Goal: Task Accomplishment & Management: Use online tool/utility

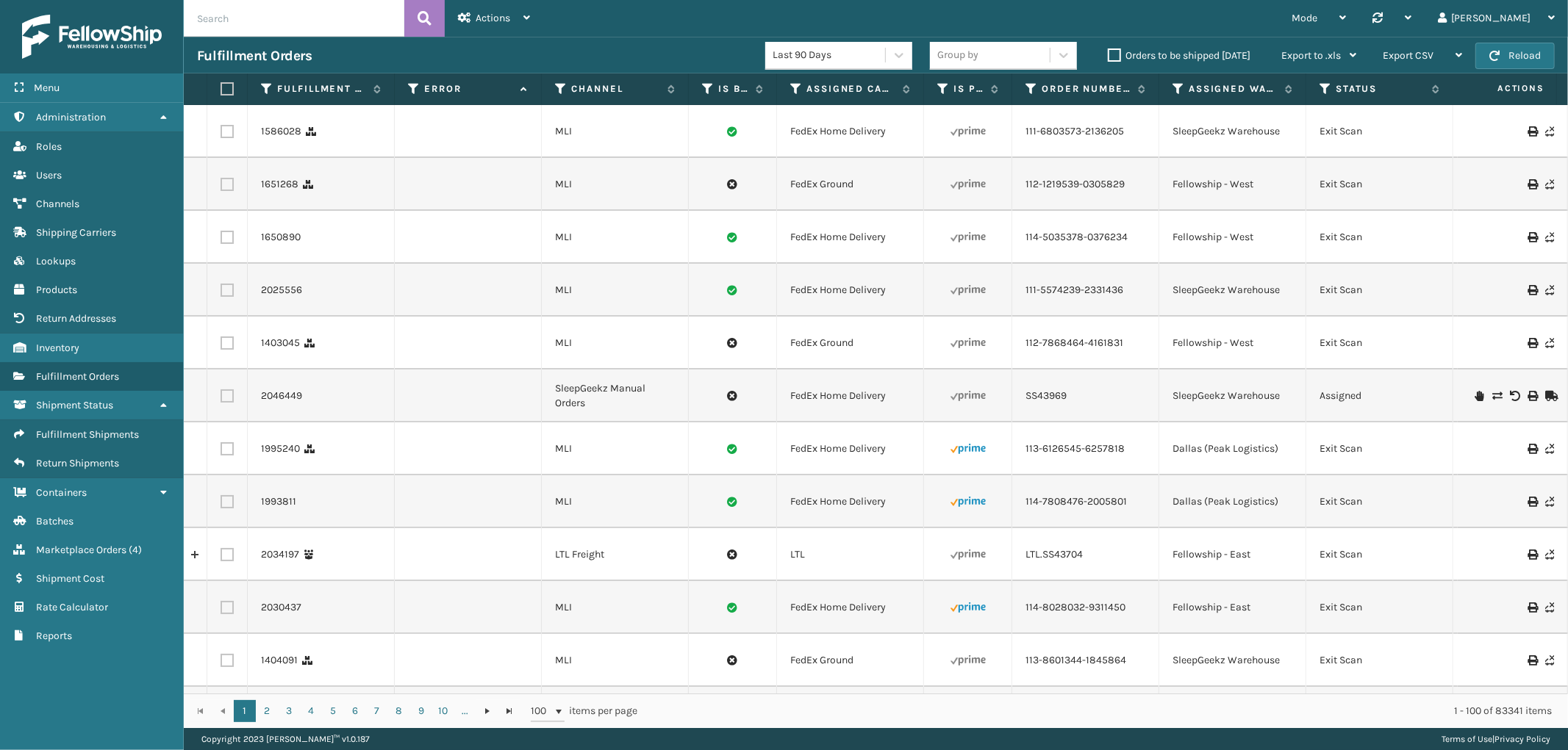
click at [235, 17] on input "text" at bounding box center [295, 18] width 221 height 36
type input "2045401"
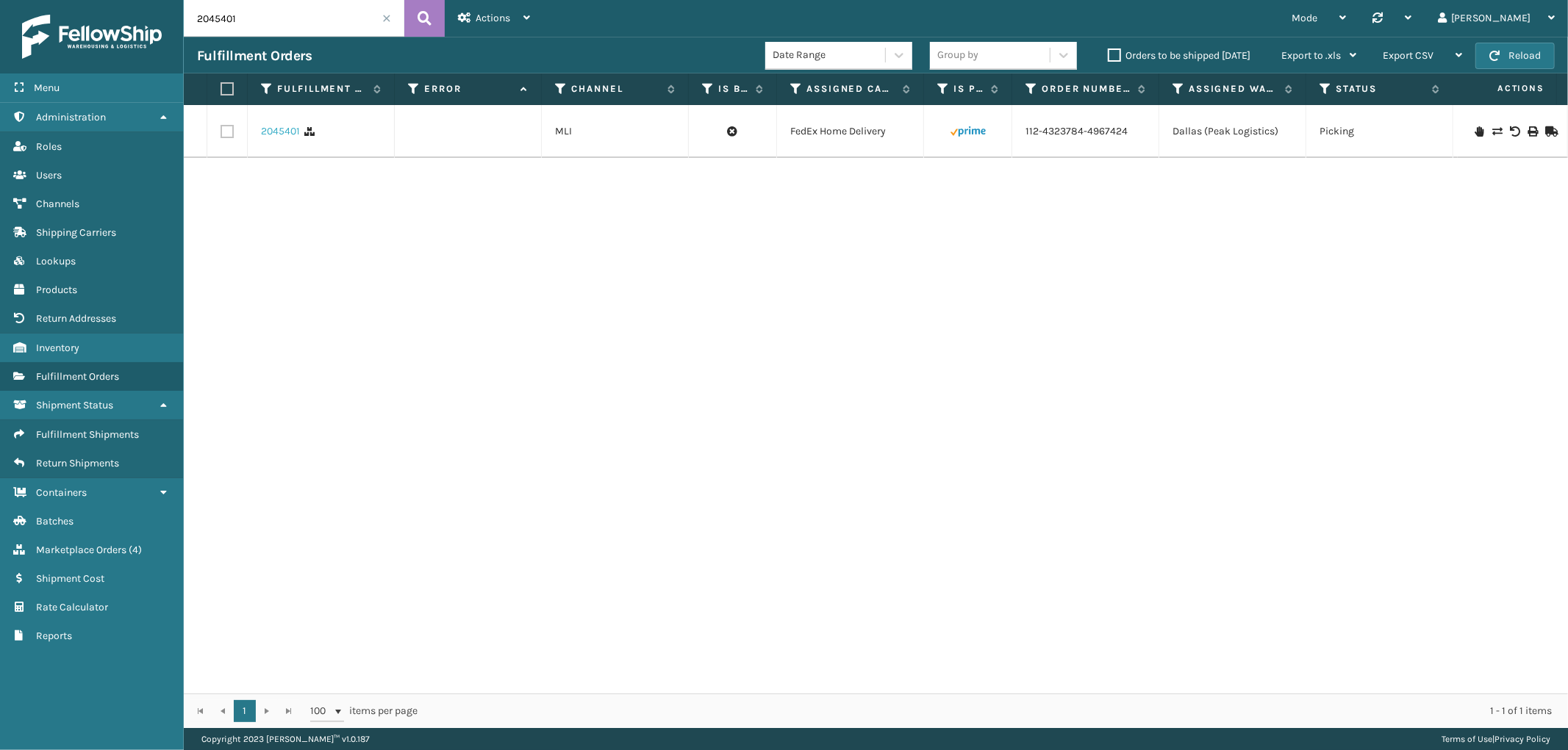
click at [278, 127] on link "2045401" at bounding box center [280, 130] width 39 height 14
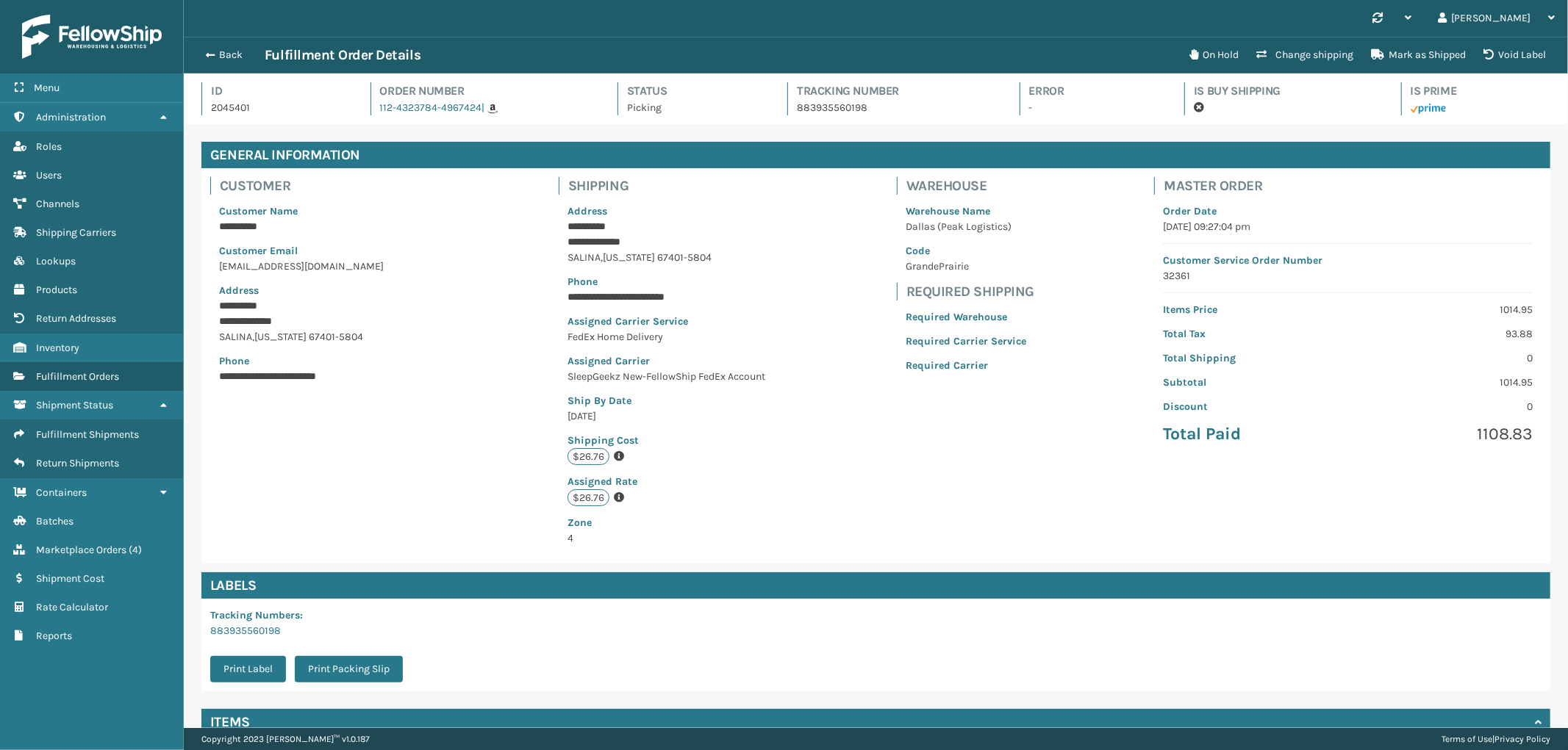
scroll to position [35, 1385]
drag, startPoint x: 481, startPoint y: 114, endPoint x: 555, endPoint y: 211, distance: 122.0
click at [376, 118] on div "Id 2045401 Order Number 112-4323784-4967424 | Status Picking Tracking Number 88…" at bounding box center [876, 104] width 1349 height 42
copy span "112-4323784-4967424"
click at [1319, 52] on button "Change shipping" at bounding box center [1305, 55] width 115 height 30
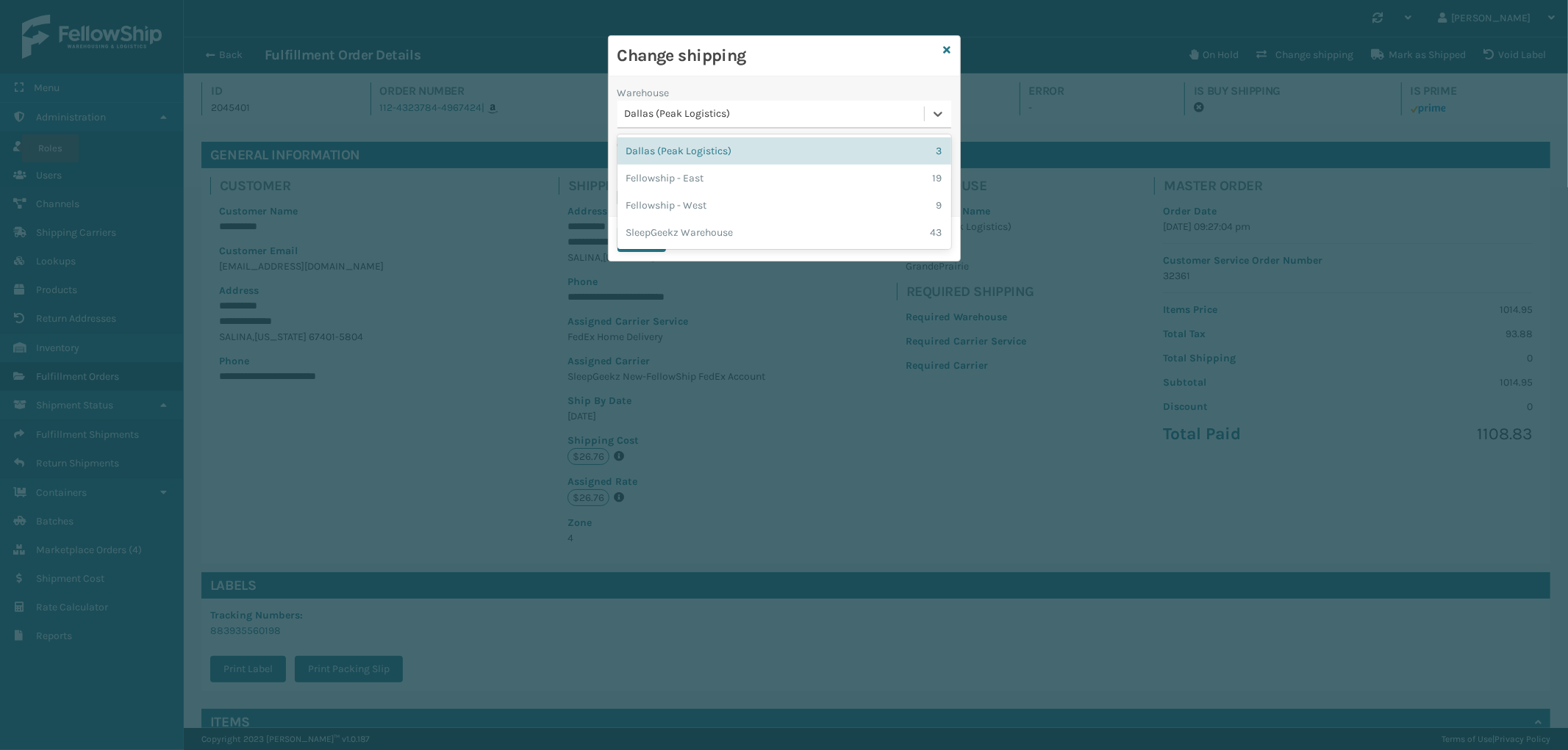
click at [708, 112] on div "Dallas (Peak Logistics)" at bounding box center [774, 114] width 300 height 15
click at [716, 197] on div "Fellowship - West 9" at bounding box center [785, 205] width 334 height 27
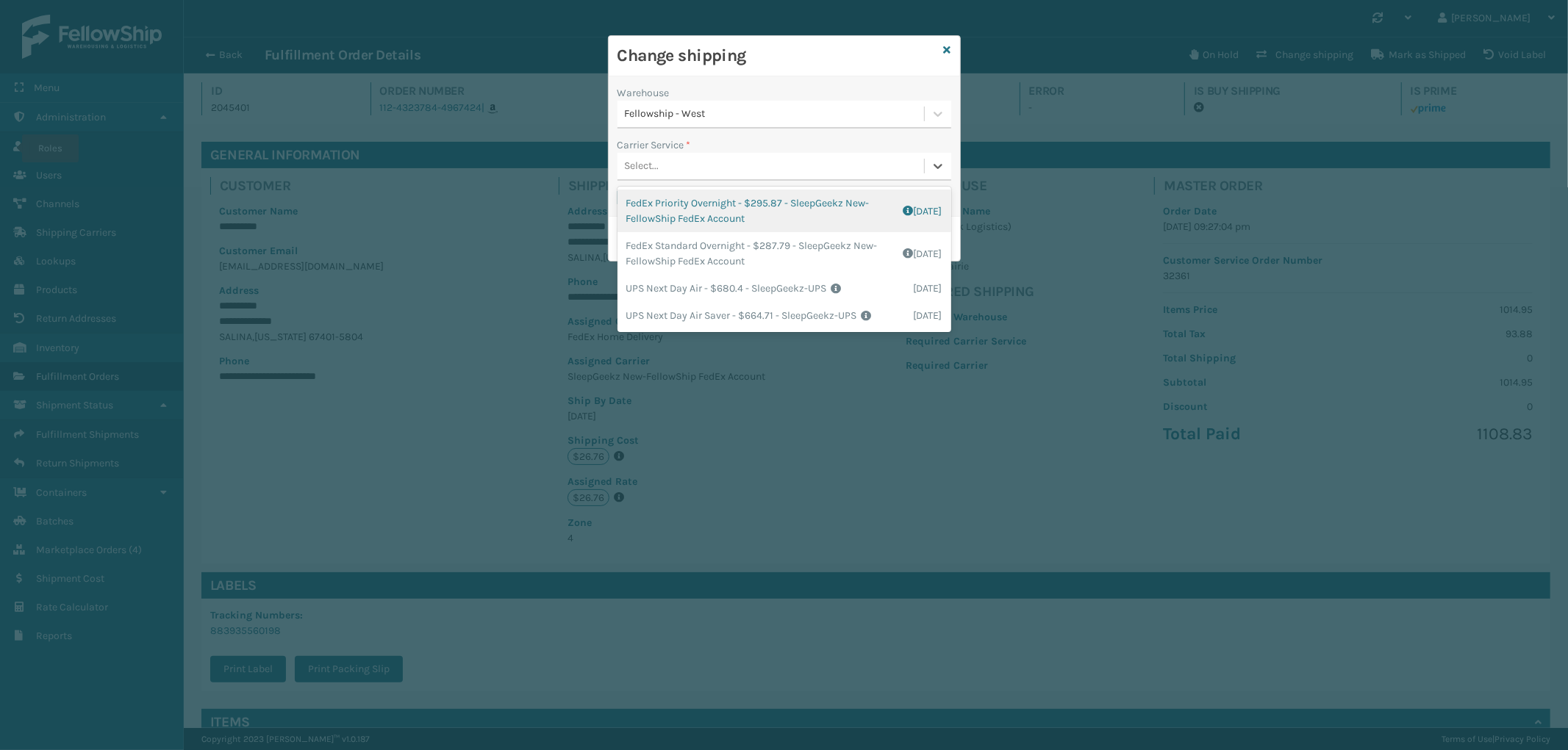
click at [728, 169] on div "Select..." at bounding box center [772, 166] width 307 height 24
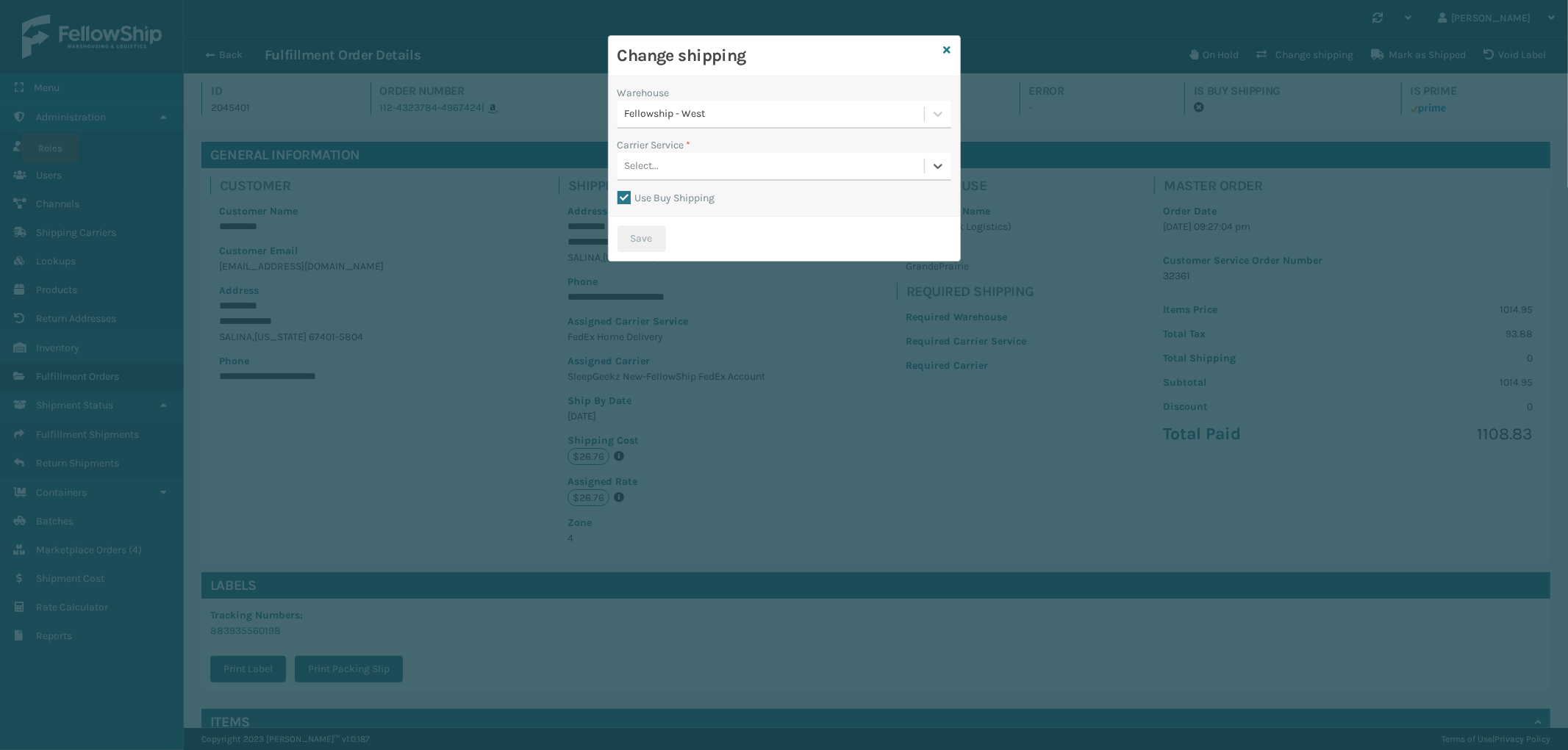
click at [728, 169] on div "Select..." at bounding box center [772, 166] width 307 height 24
click at [624, 200] on label "Use Buy Shipping" at bounding box center [667, 198] width 98 height 12
click at [618, 191] on input "Use Buy Shipping" at bounding box center [618, 191] width 1 height 2
click at [783, 199] on div "Use Buy Shipping" at bounding box center [785, 199] width 334 height 17
click at [780, 162] on div "Select..." at bounding box center [772, 166] width 307 height 24
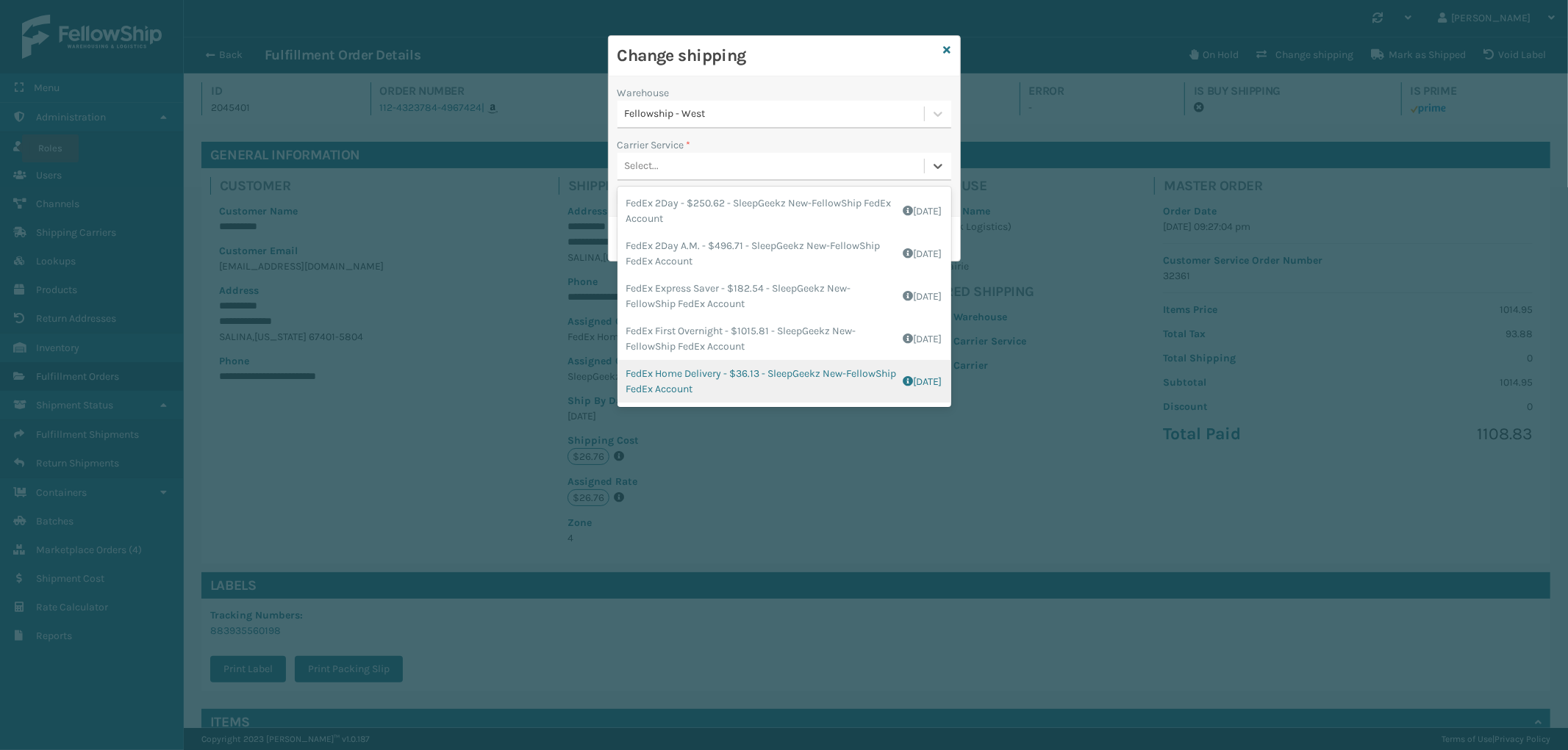
click at [790, 375] on div "FedEx Home Delivery - $36.13 - SleepGeekz New-FellowShip FedEx Account Shipping…" at bounding box center [785, 381] width 334 height 42
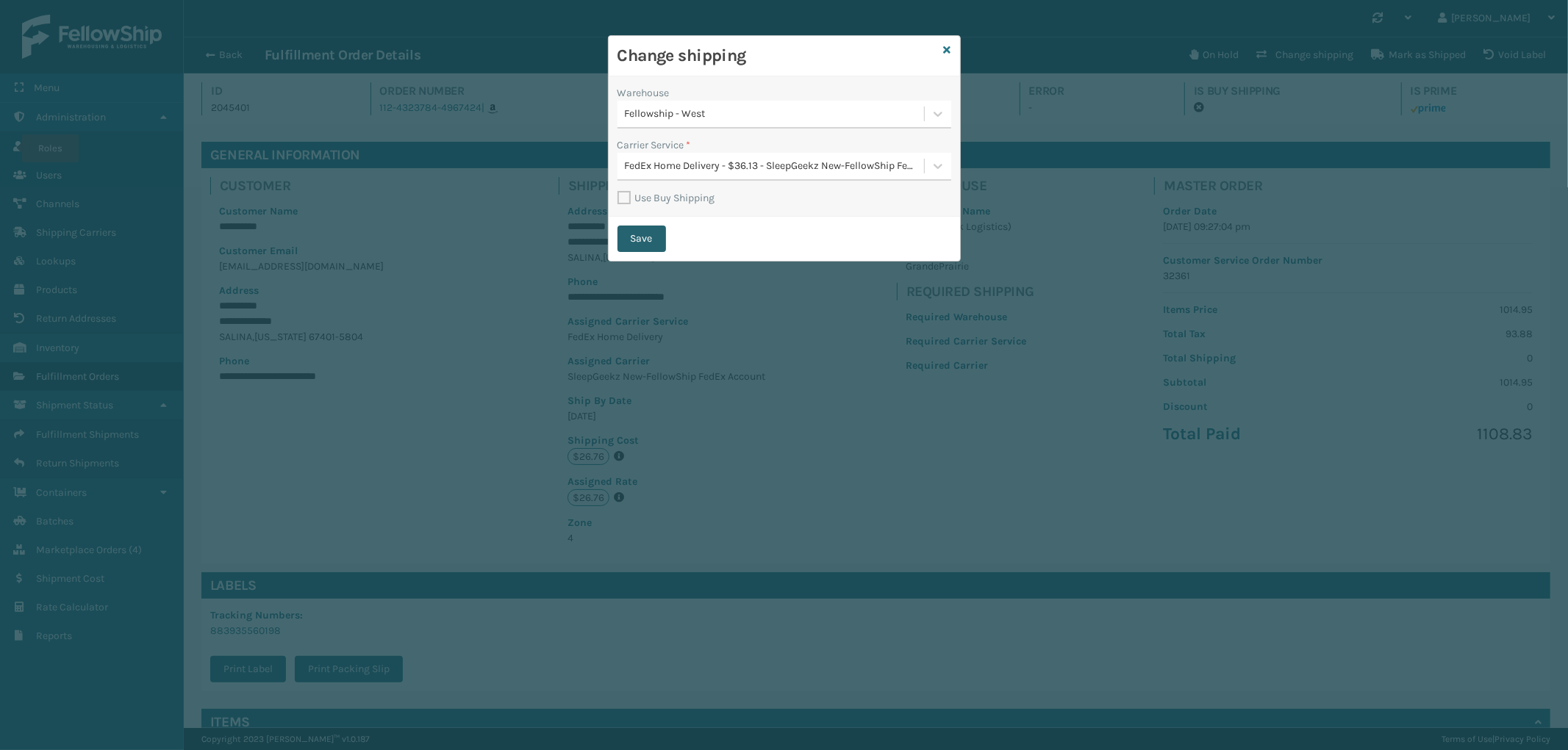
click at [650, 237] on button "Save" at bounding box center [642, 239] width 49 height 27
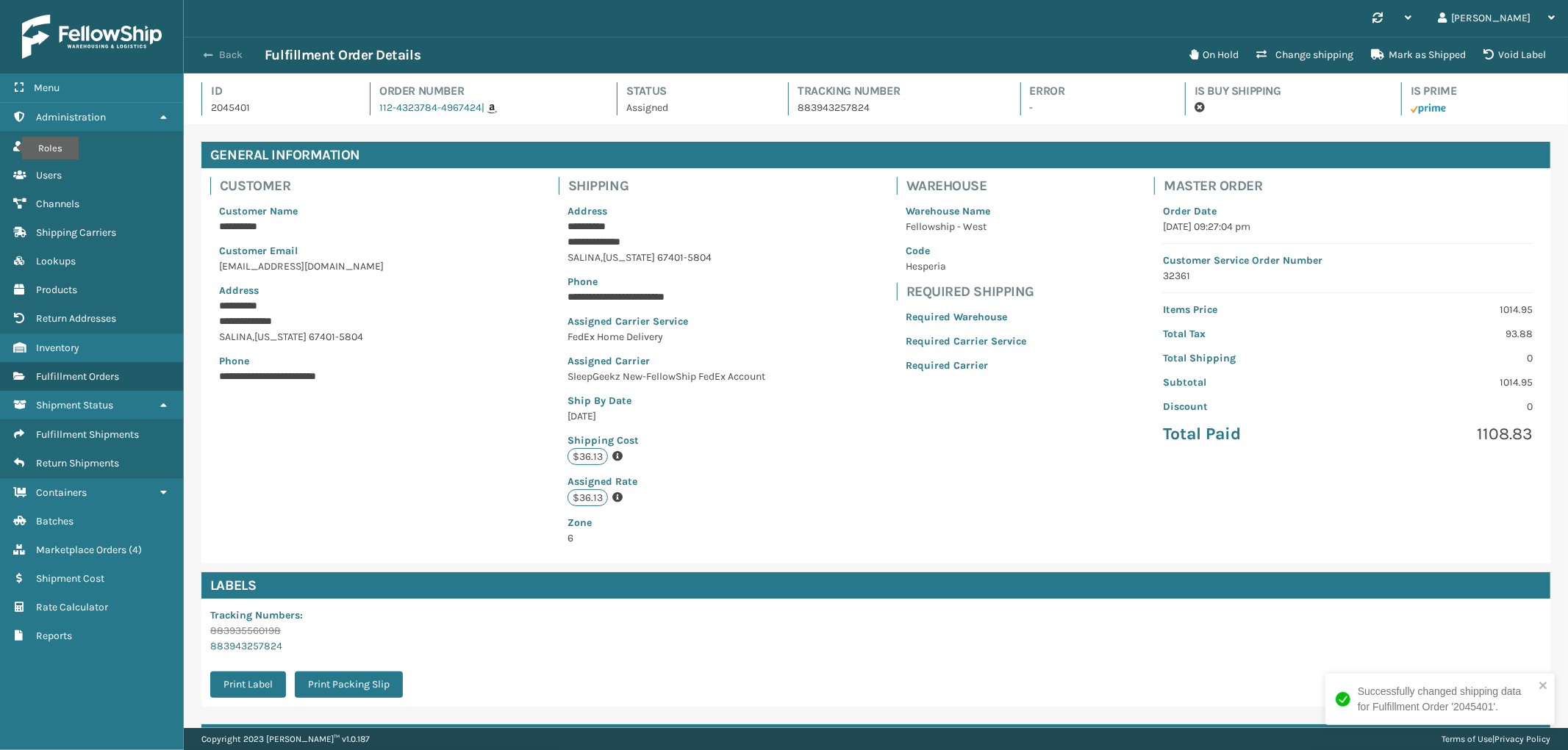
click at [207, 50] on span "button" at bounding box center [207, 55] width 9 height 11
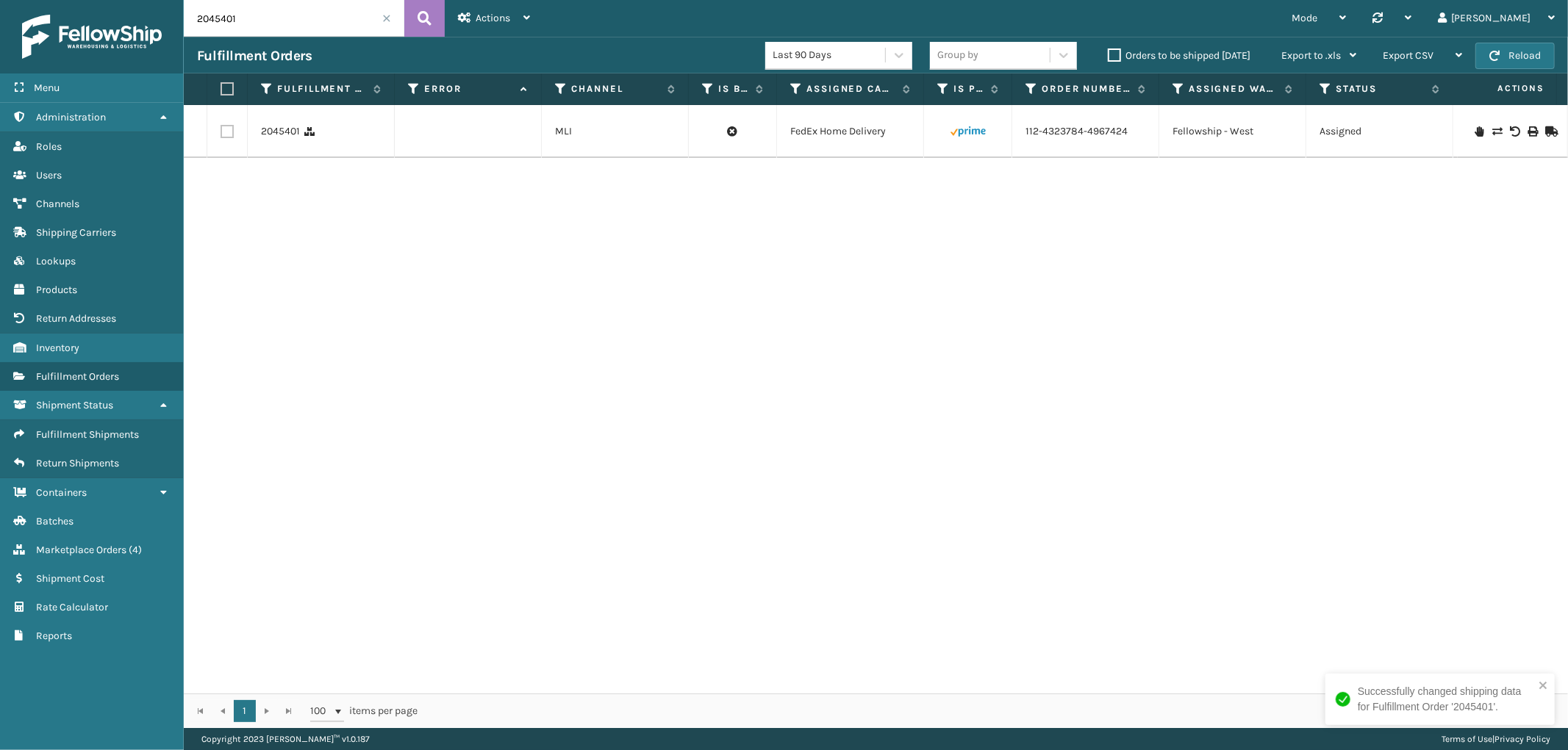
click at [259, 19] on input "2045401" at bounding box center [295, 18] width 221 height 36
type input "2046212"
drag, startPoint x: 1134, startPoint y: 142, endPoint x: 842, endPoint y: 120, distance: 292.8
click at [1019, 145] on td "114-7450412-9693061" at bounding box center [1085, 131] width 147 height 53
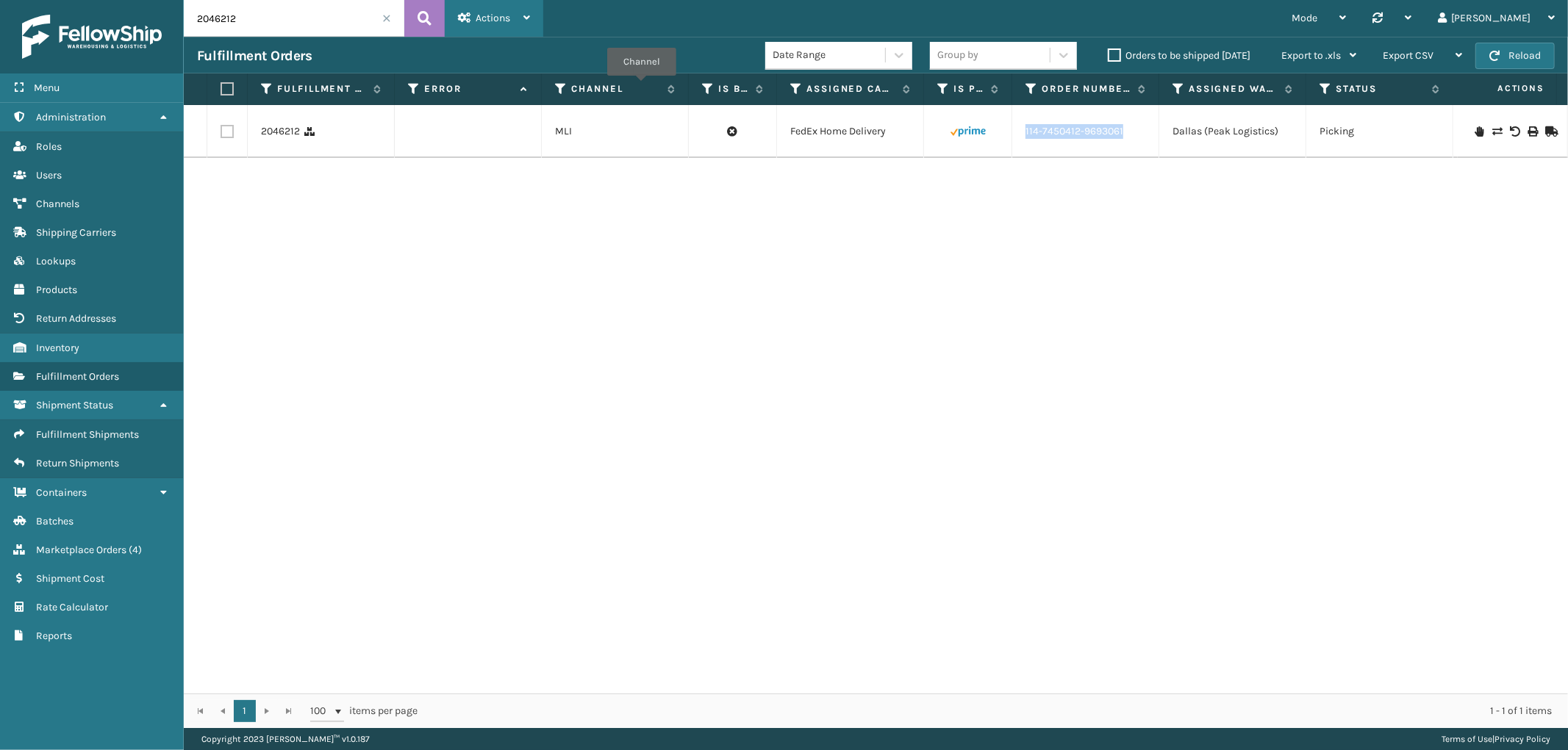
copy link "114-7450412-9693061"
click at [1493, 132] on icon at bounding box center [1497, 131] width 9 height 11
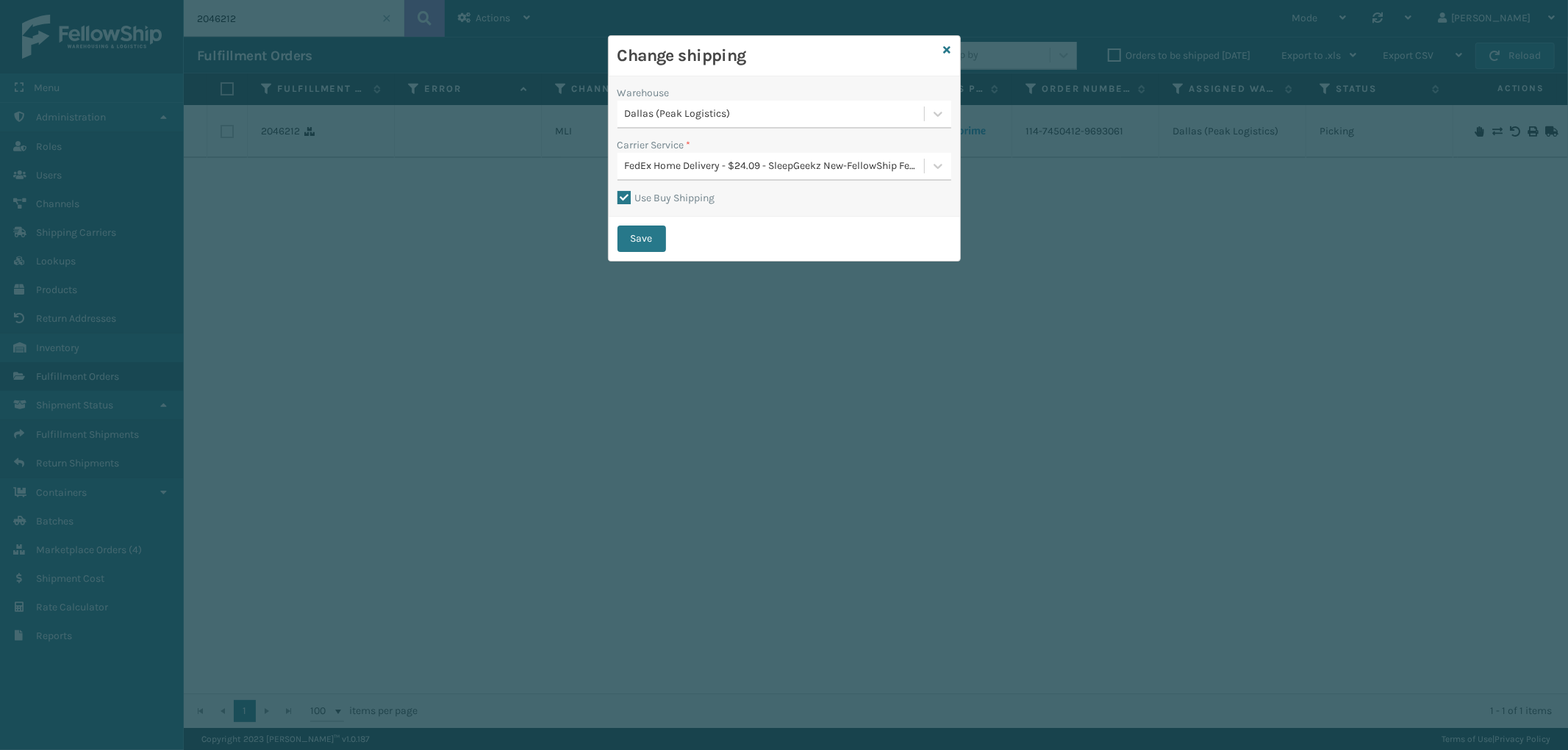
click at [726, 122] on div "Dallas (Peak Logistics)" at bounding box center [772, 114] width 307 height 24
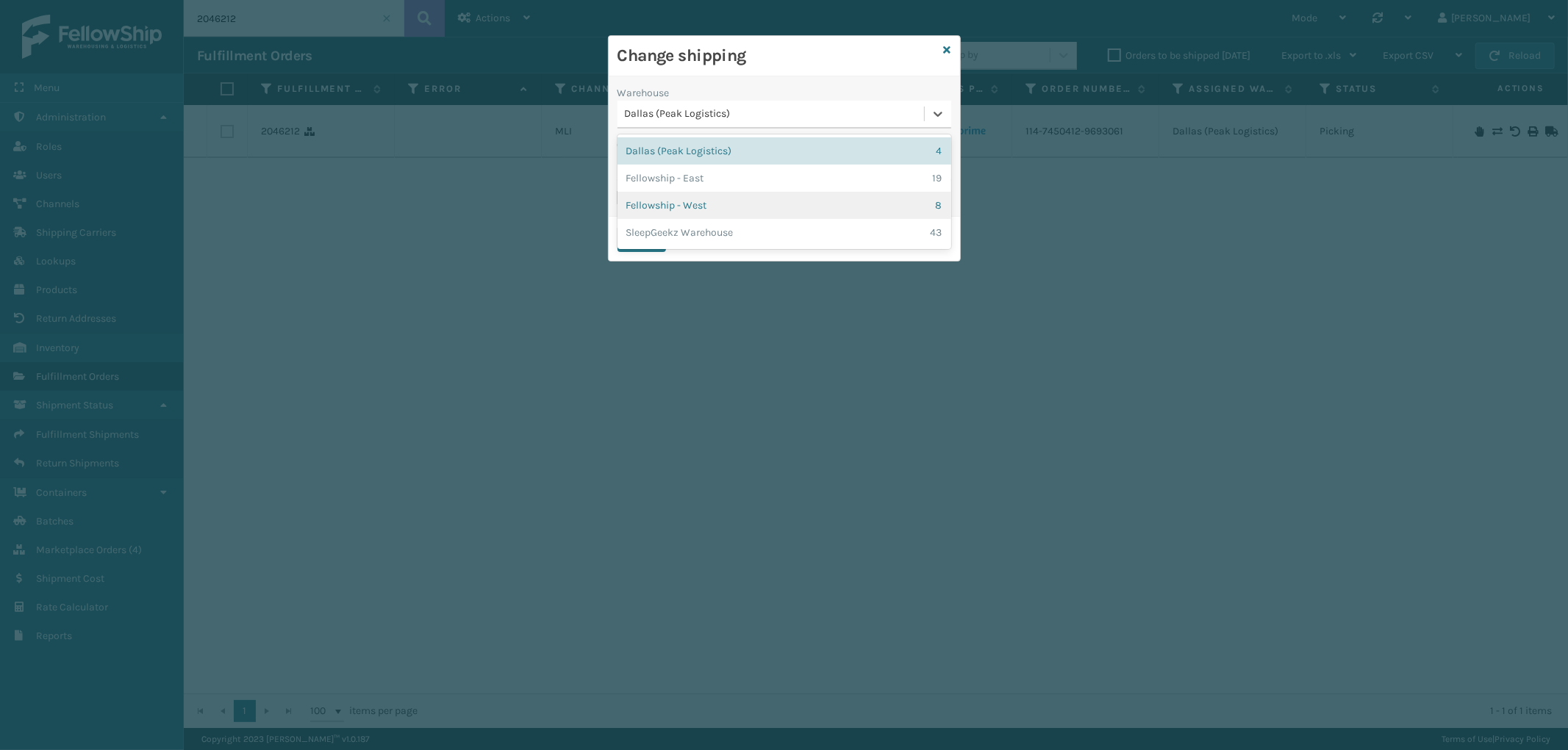
click at [724, 199] on div "Fellowship - West 8" at bounding box center [785, 205] width 334 height 27
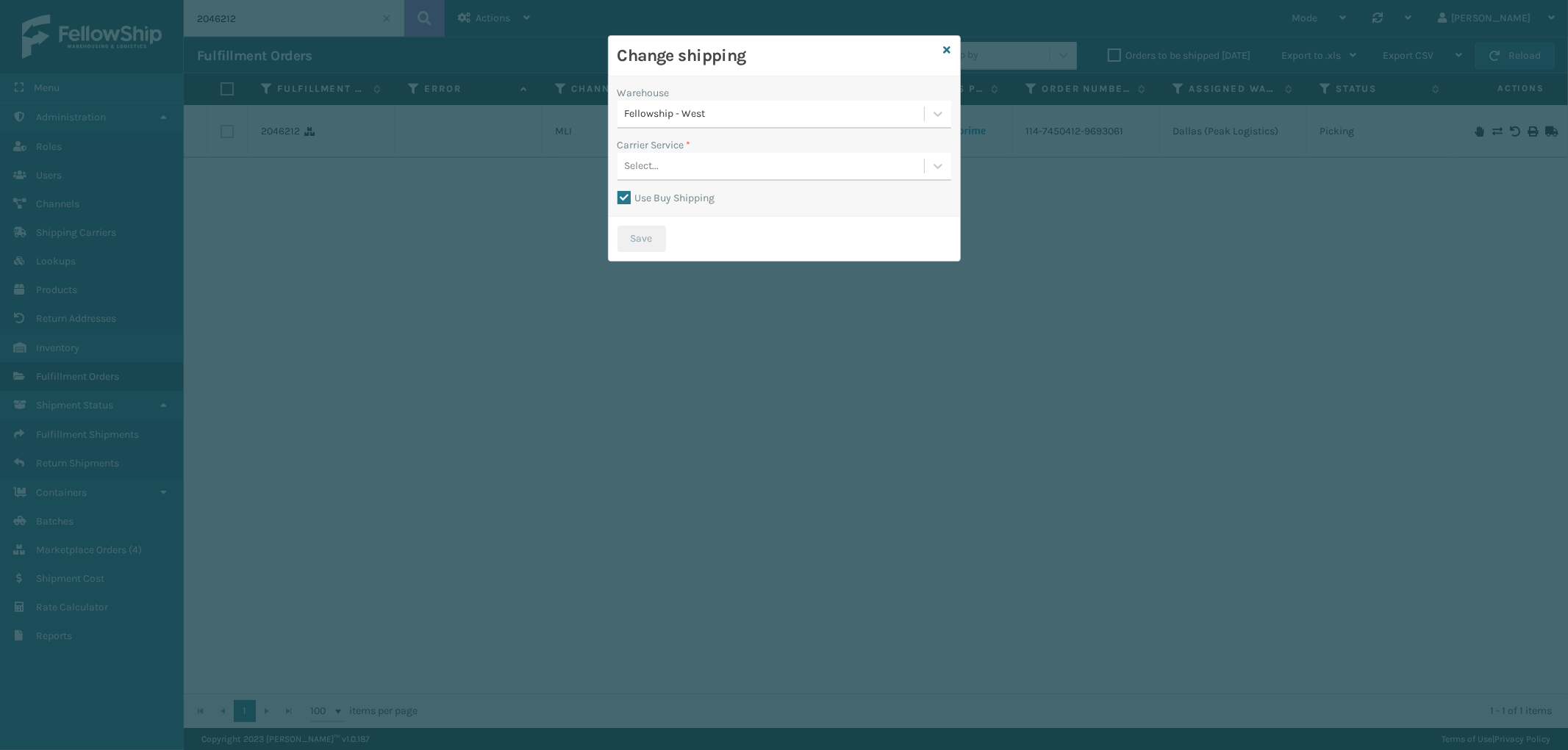
click at [719, 165] on div "Select..." at bounding box center [772, 166] width 307 height 24
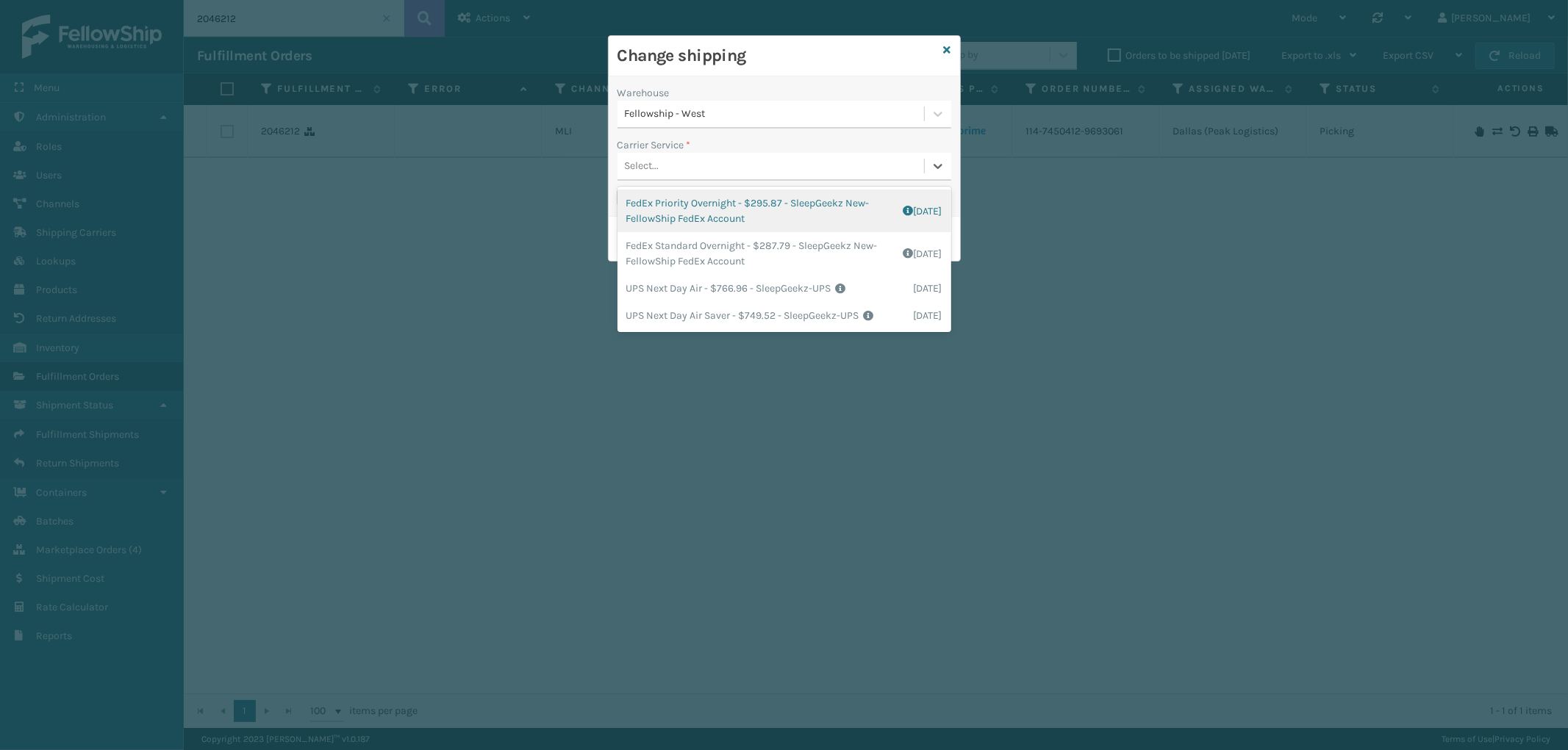
click at [719, 165] on div "Select..." at bounding box center [772, 166] width 307 height 24
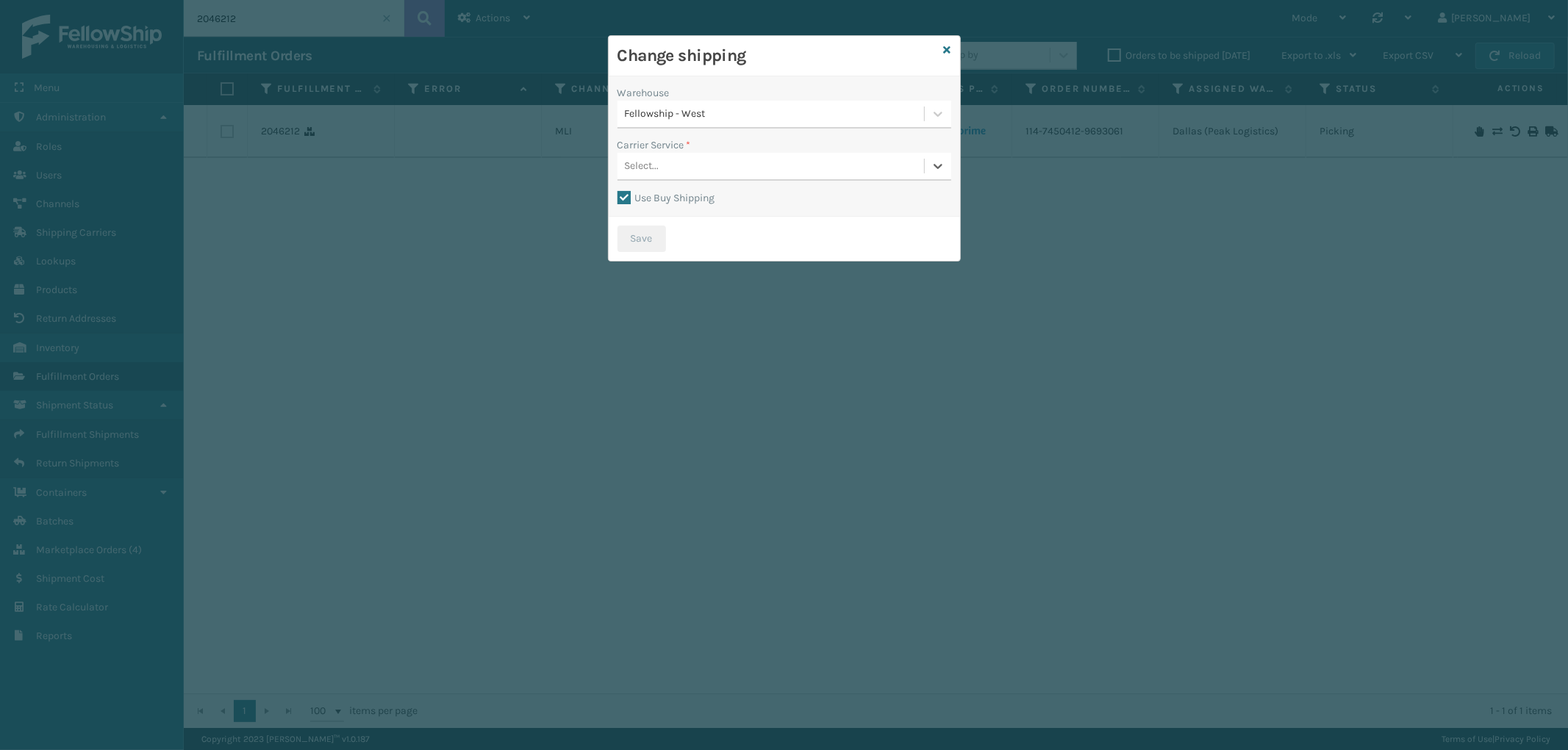
click at [629, 196] on label "Use Buy Shipping" at bounding box center [667, 198] width 98 height 12
click at [618, 191] on input "Use Buy Shipping" at bounding box center [618, 191] width 1 height 2
click at [772, 159] on div "Select..." at bounding box center [772, 166] width 307 height 24
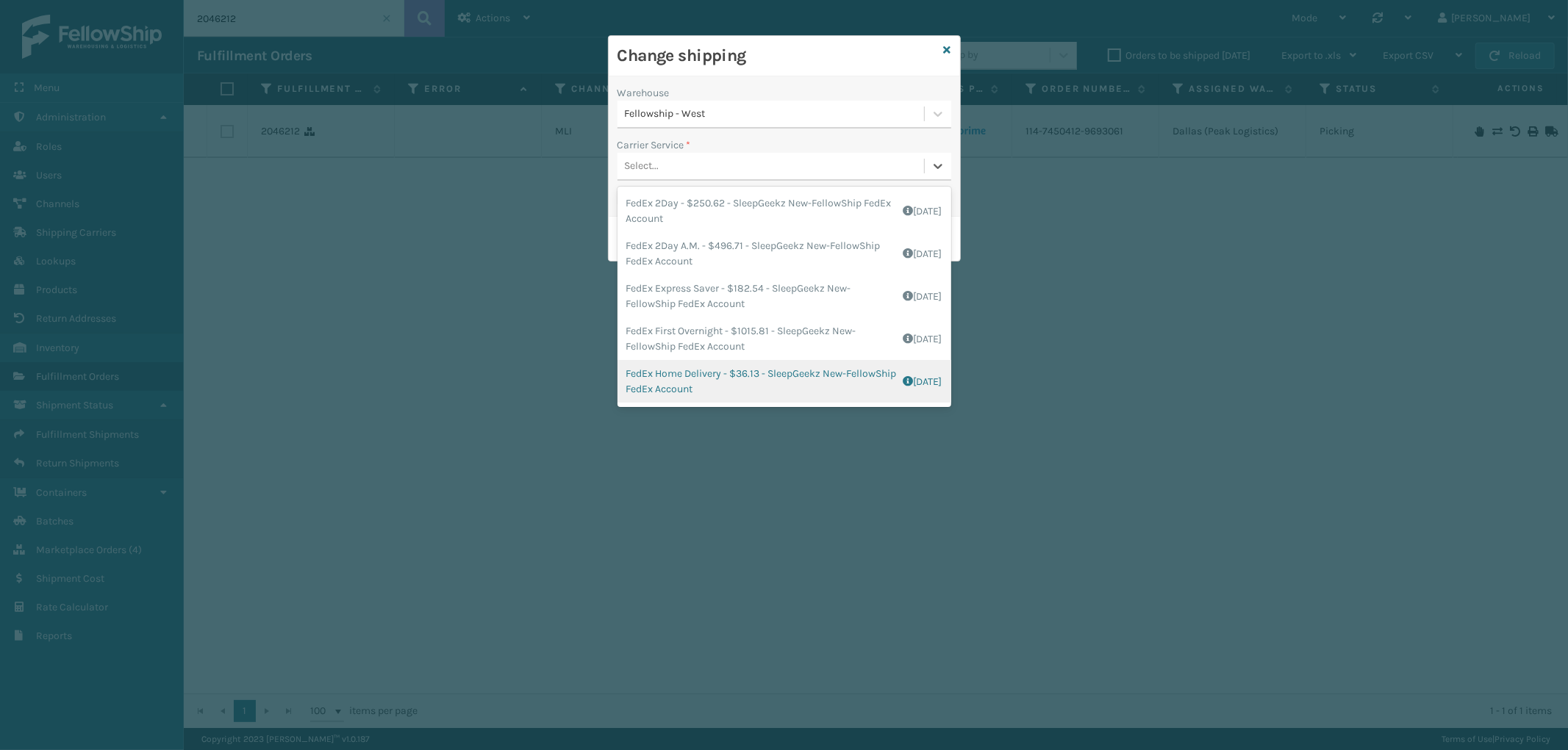
click at [756, 386] on div "FedEx Home Delivery - $36.13 - SleepGeekz New-FellowShip FedEx Account Shipping…" at bounding box center [785, 381] width 334 height 42
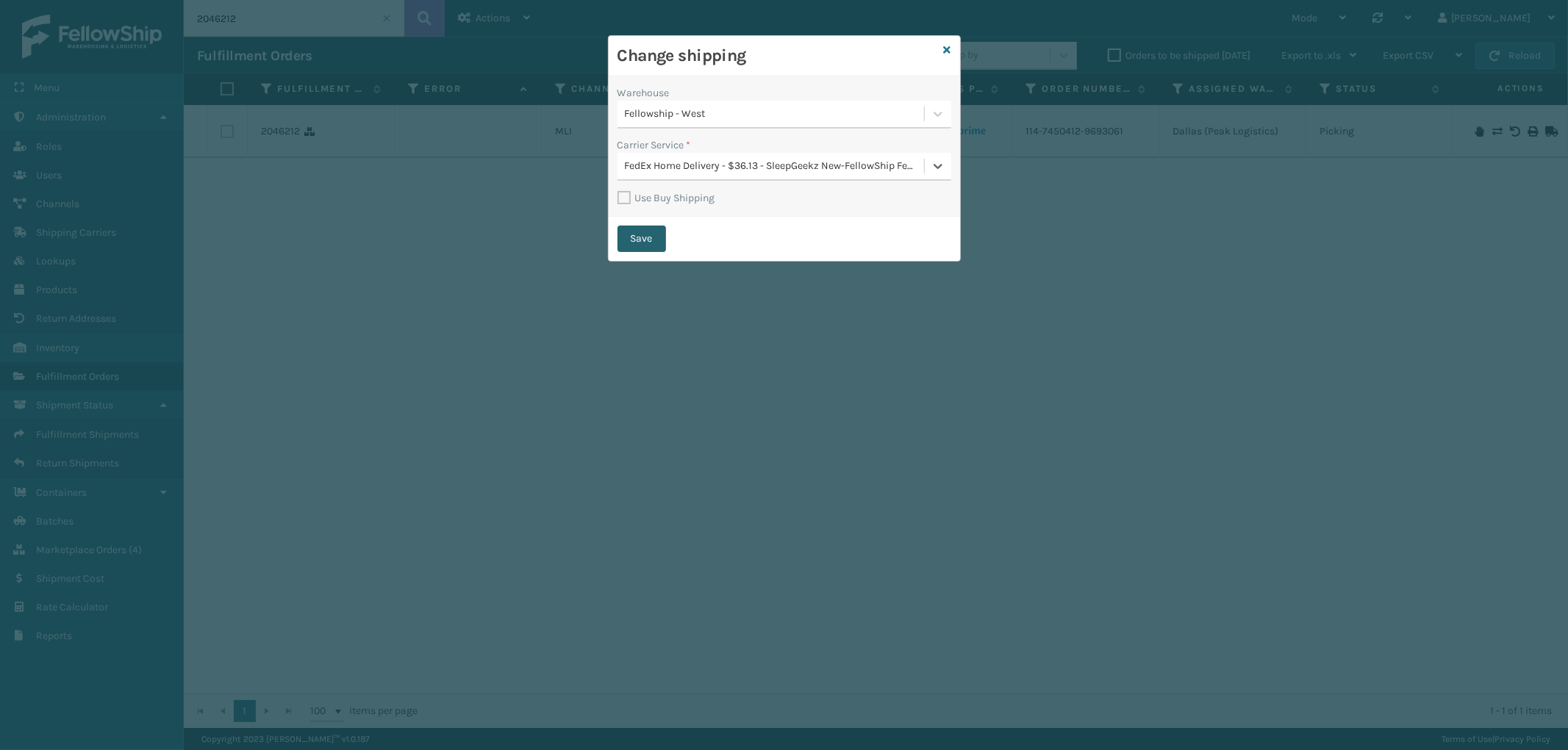
click at [650, 243] on button "Save" at bounding box center [642, 239] width 49 height 27
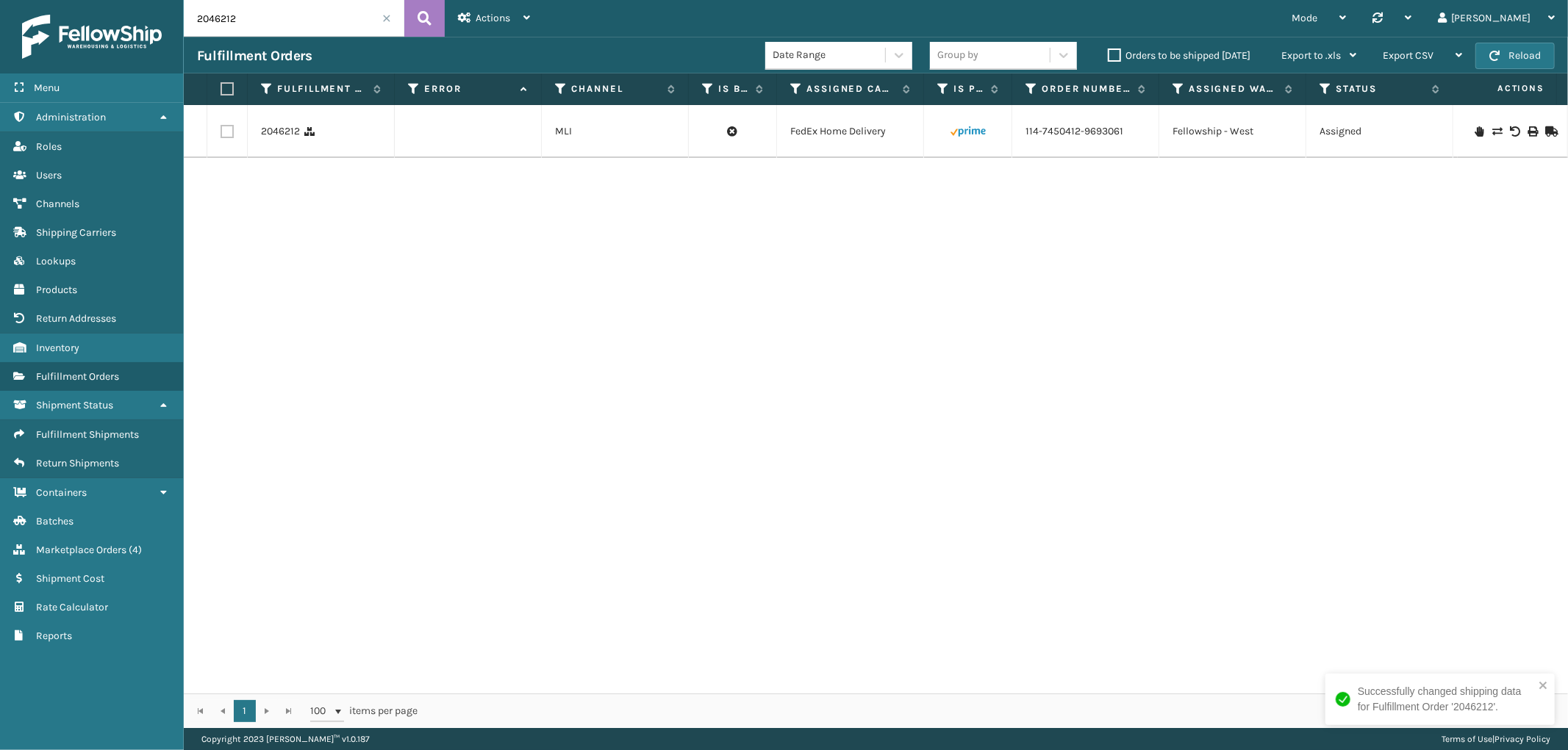
click at [1223, 678] on div "2046212 MLI FedEx Home Delivery 114-7450412-9693061 Fellowship - West Assigned …" at bounding box center [876, 400] width 1385 height 589
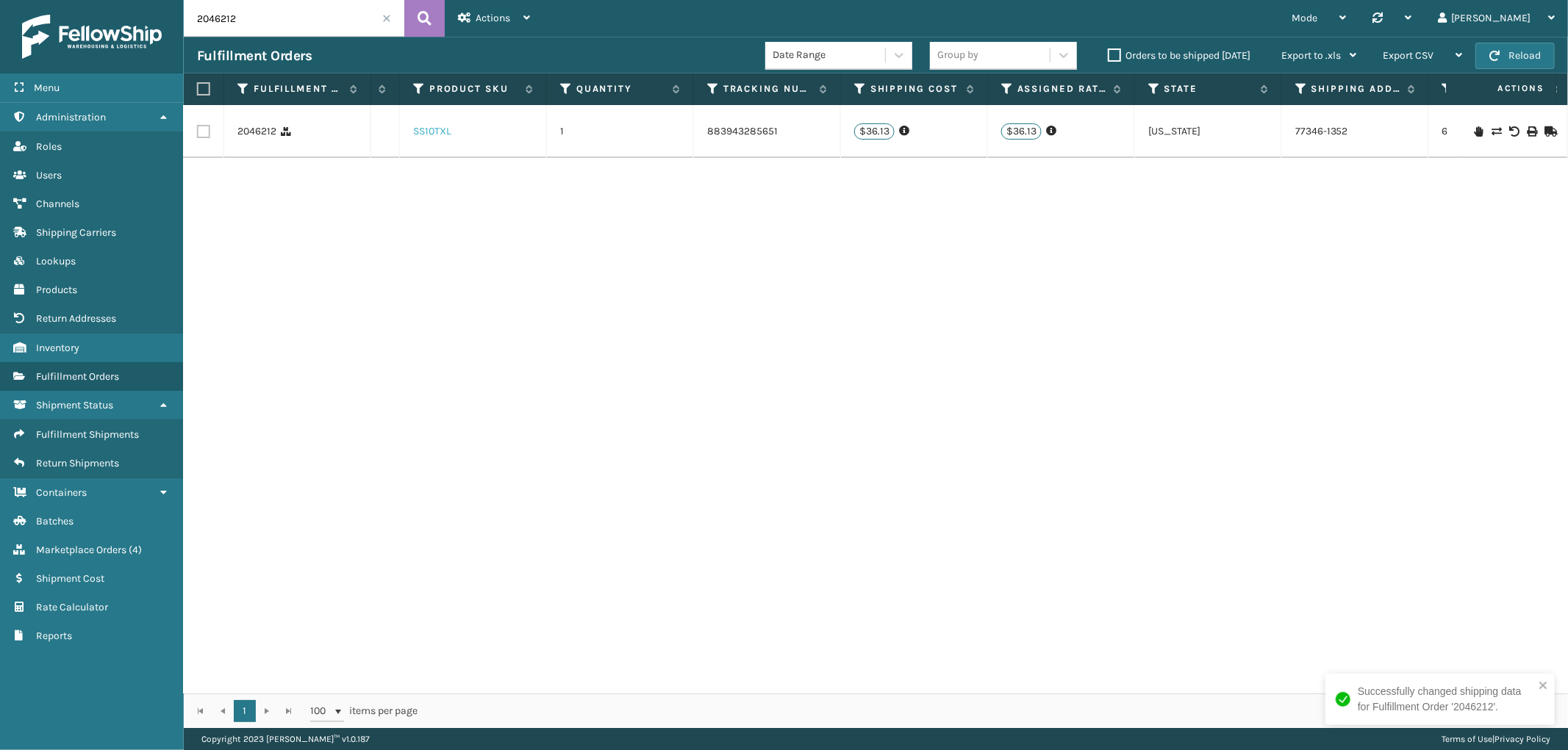
click at [445, 133] on link "SS10TXL" at bounding box center [433, 130] width 38 height 12
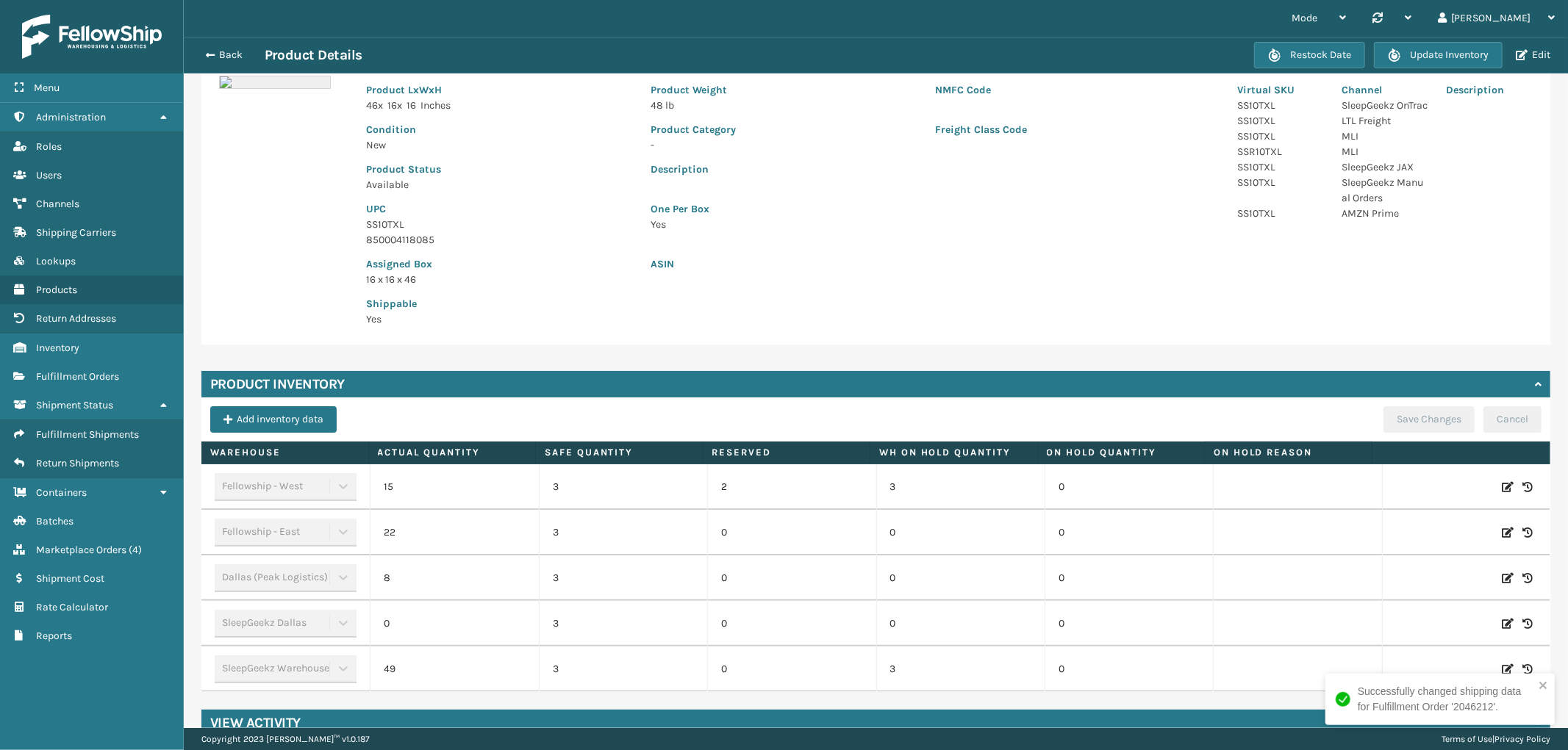
scroll to position [155, 0]
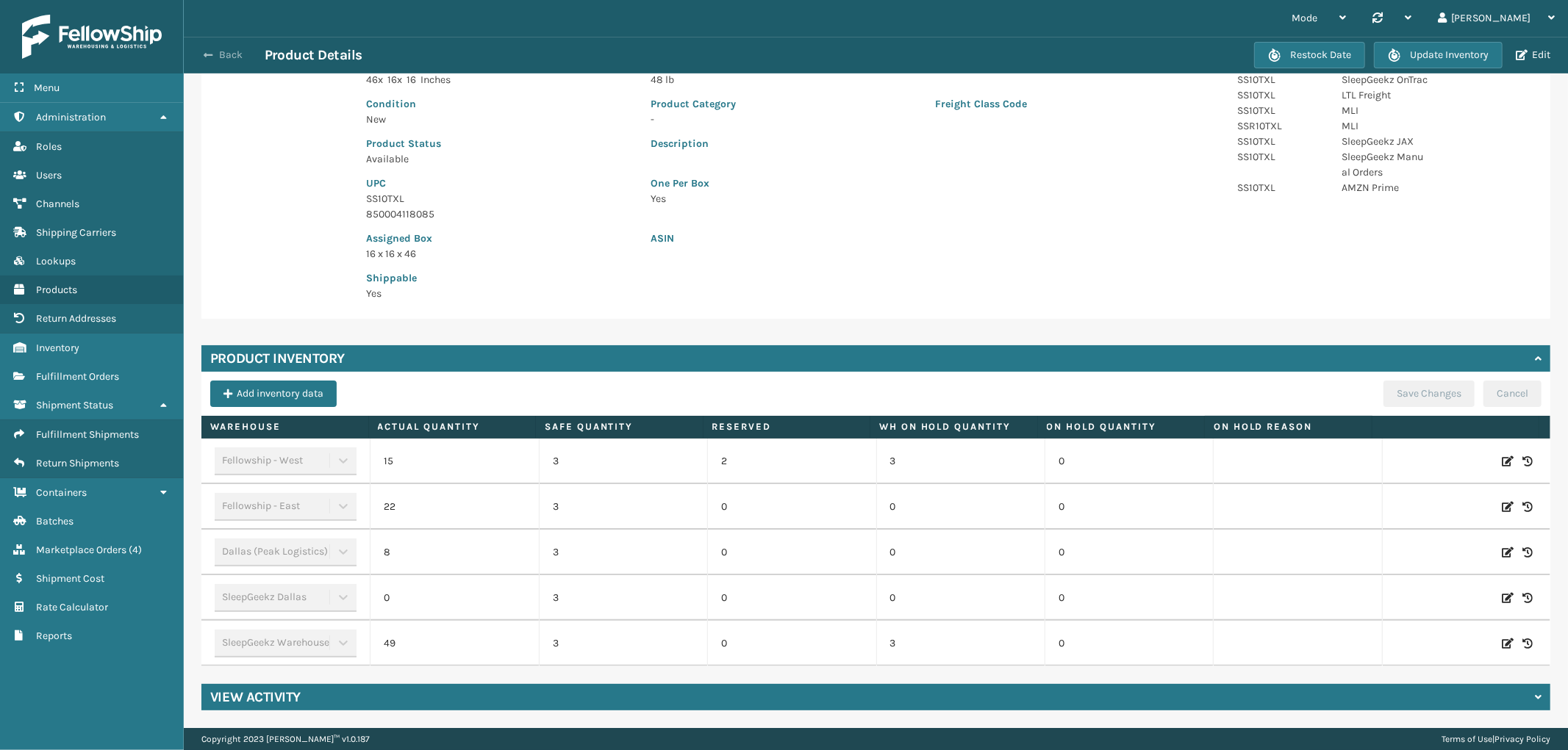
click at [219, 53] on button "Back" at bounding box center [230, 56] width 67 height 13
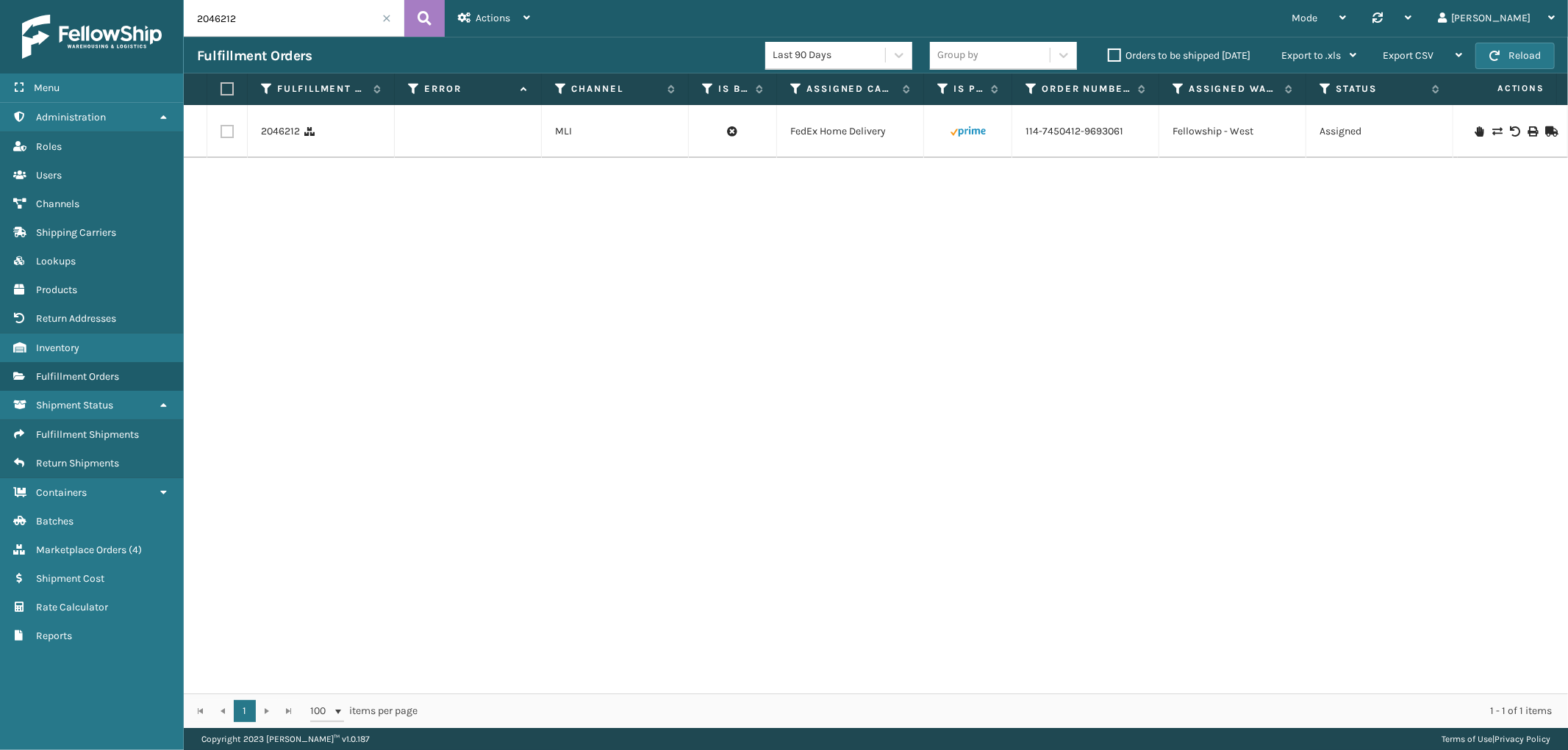
click at [383, 15] on span at bounding box center [386, 18] width 9 height 9
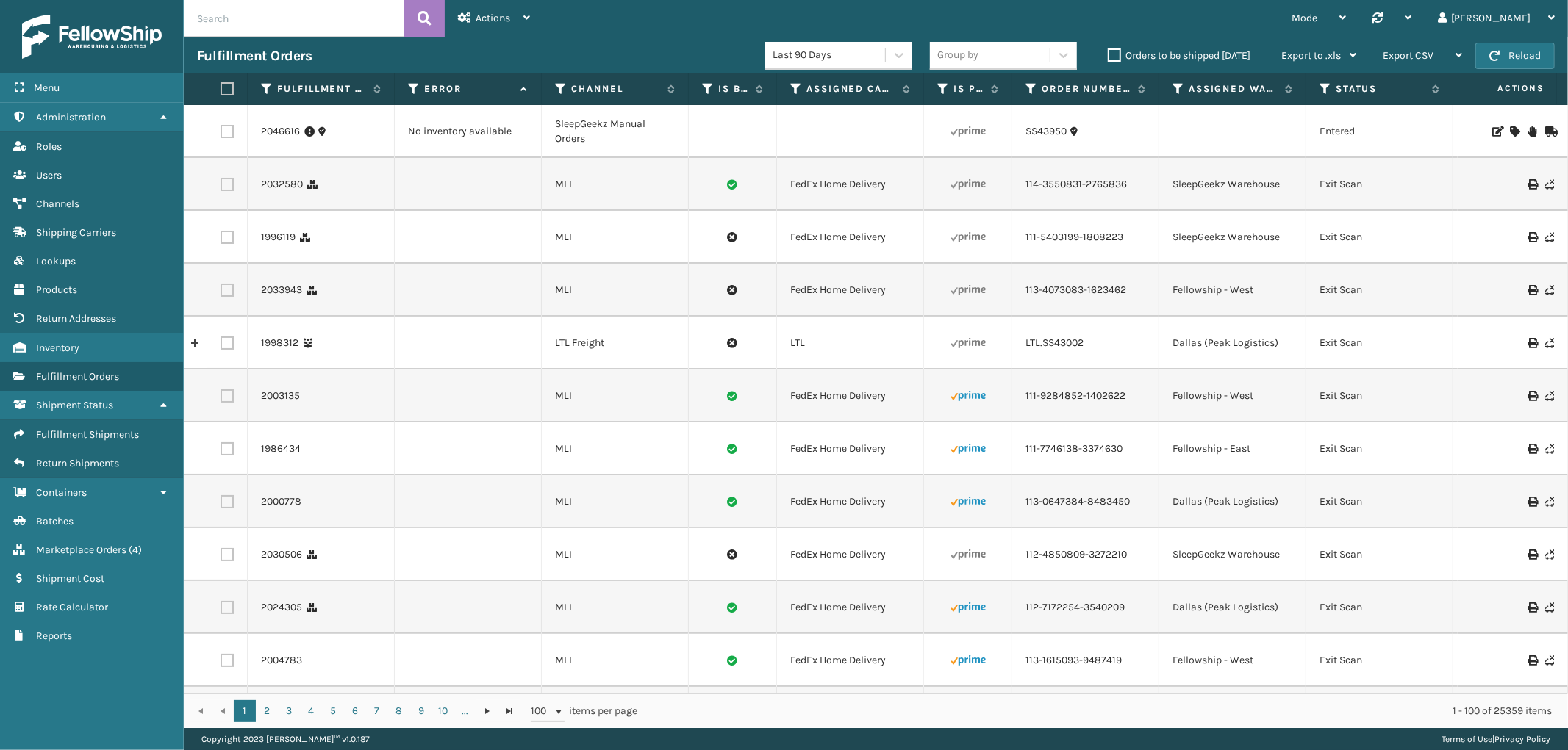
scroll to position [0, 1200]
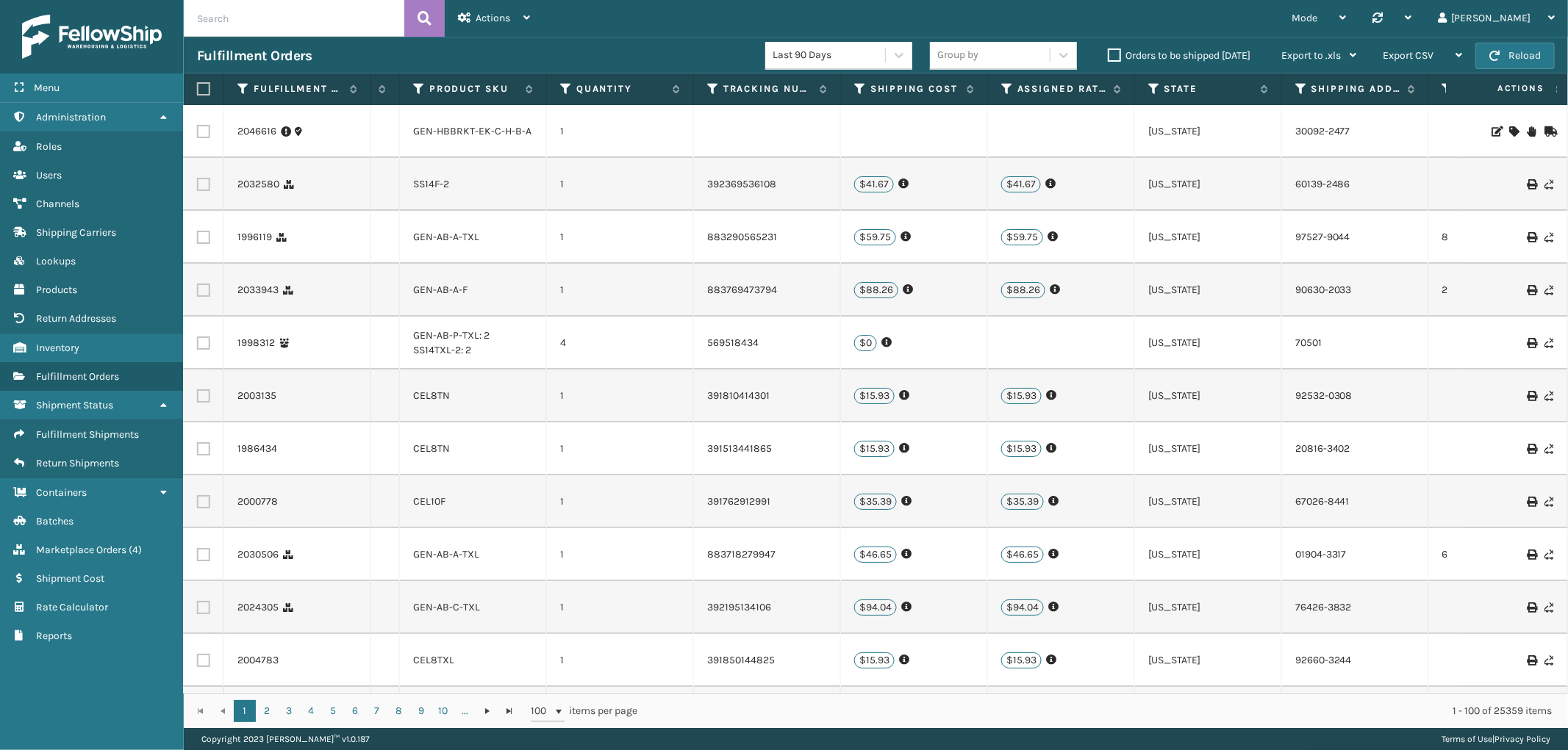
click at [1510, 127] on icon at bounding box center [1514, 131] width 9 height 11
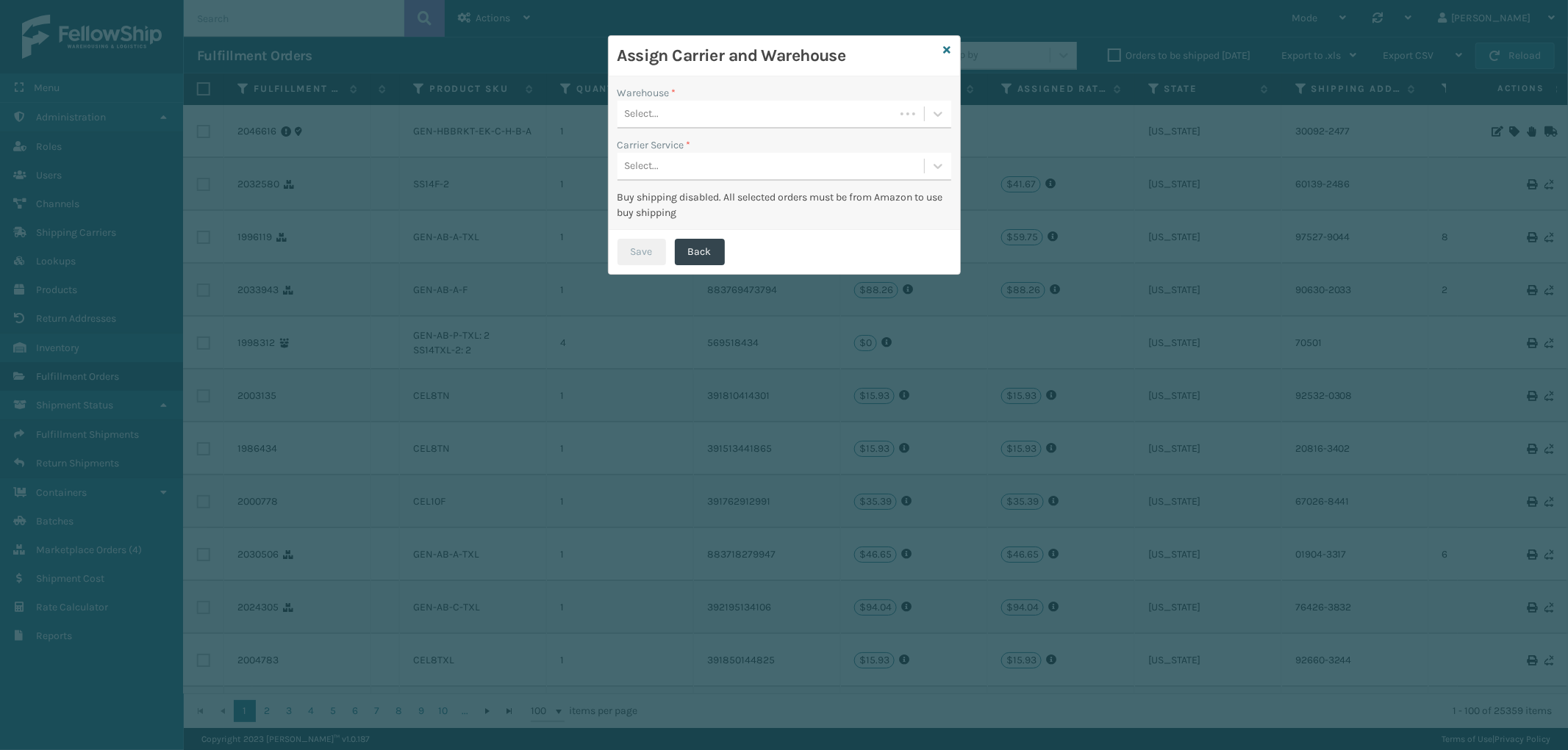
click at [839, 113] on div "Select..." at bounding box center [756, 114] width 277 height 24
click at [793, 143] on div "Fellowship - East" at bounding box center [785, 151] width 334 height 27
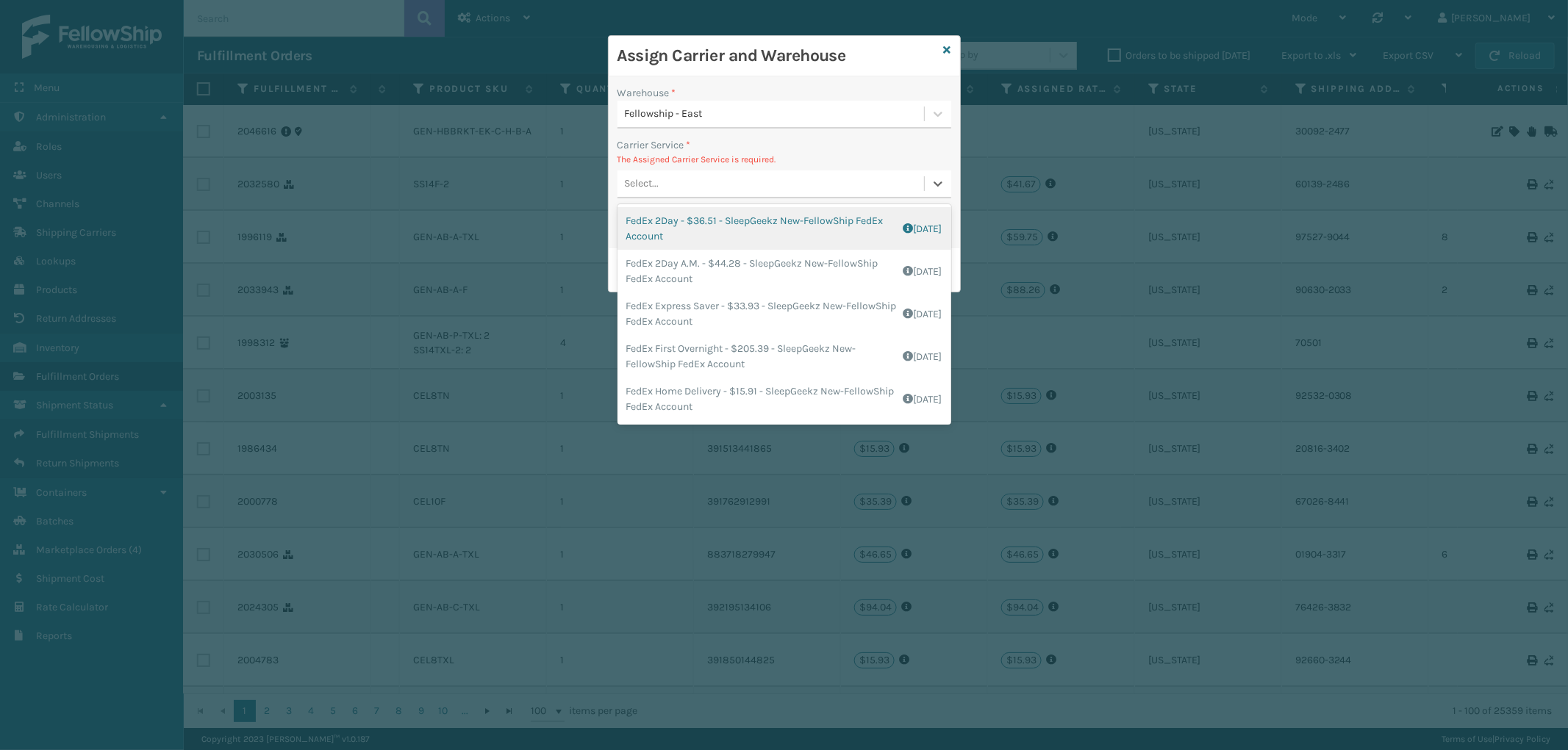
click at [766, 176] on div "Select..." at bounding box center [772, 183] width 307 height 24
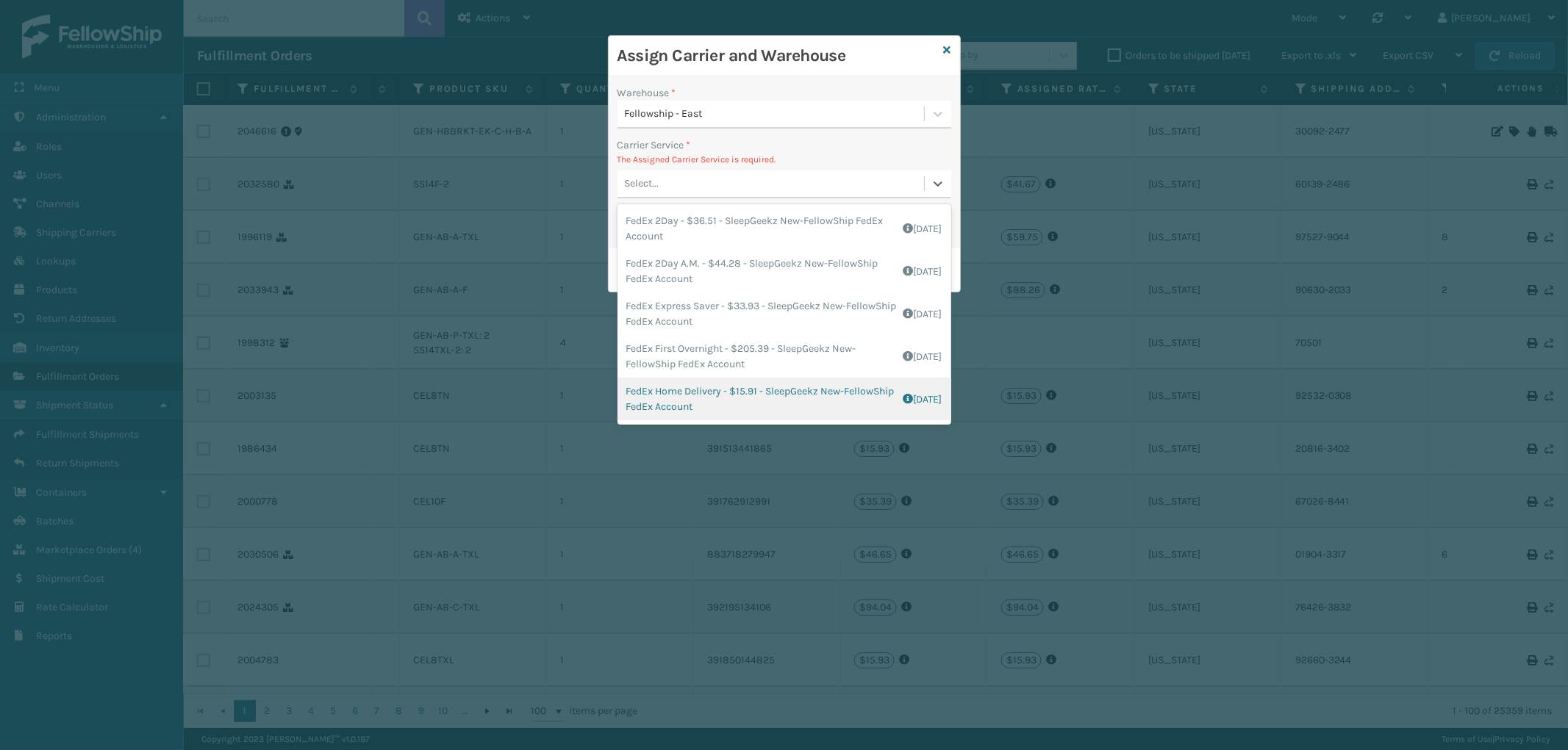
click at [782, 411] on div "FedEx Home Delivery - $15.91 - SleepGeekz New-FellowShip FedEx Account Shipping…" at bounding box center [785, 399] width 334 height 42
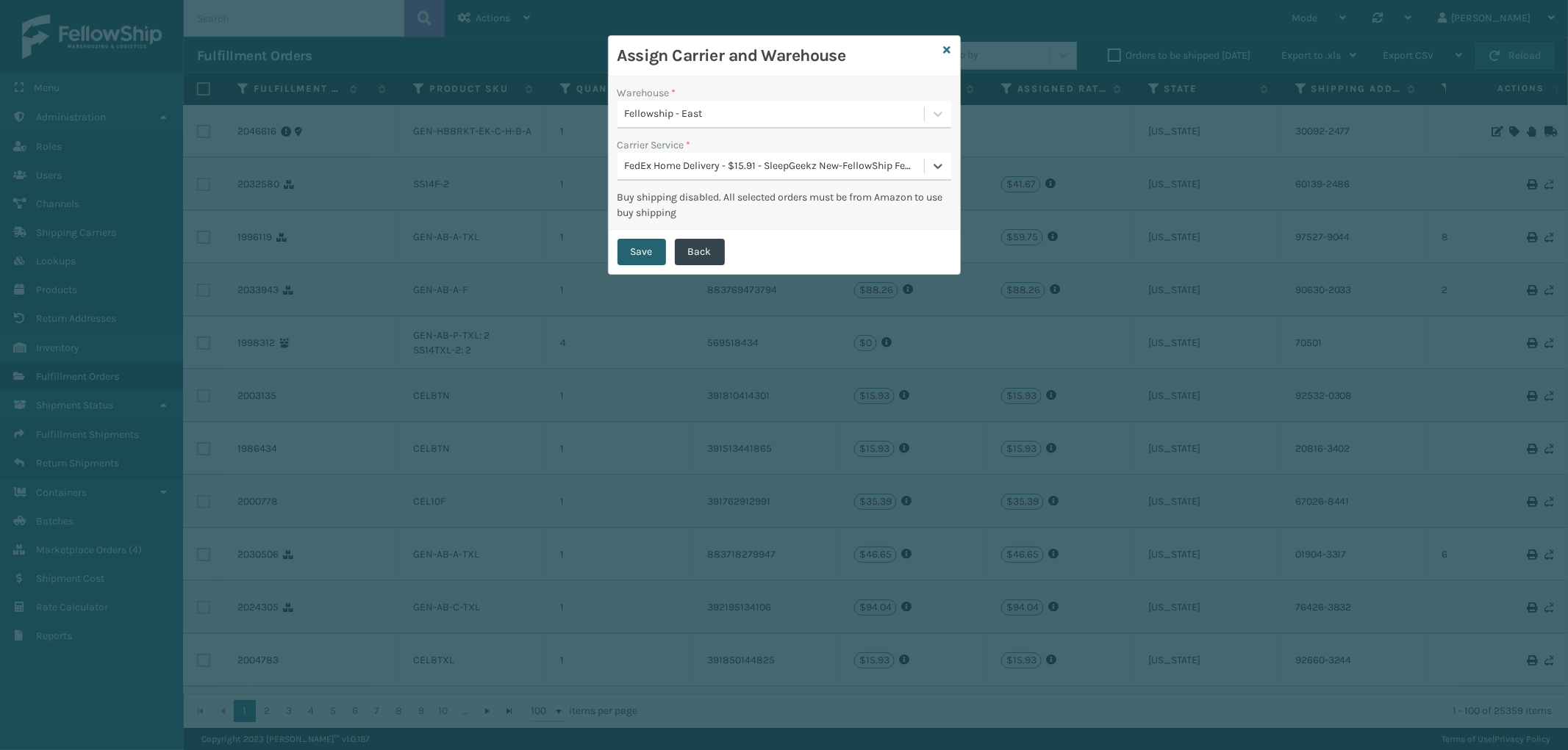
click at [641, 241] on button "Save" at bounding box center [642, 252] width 49 height 27
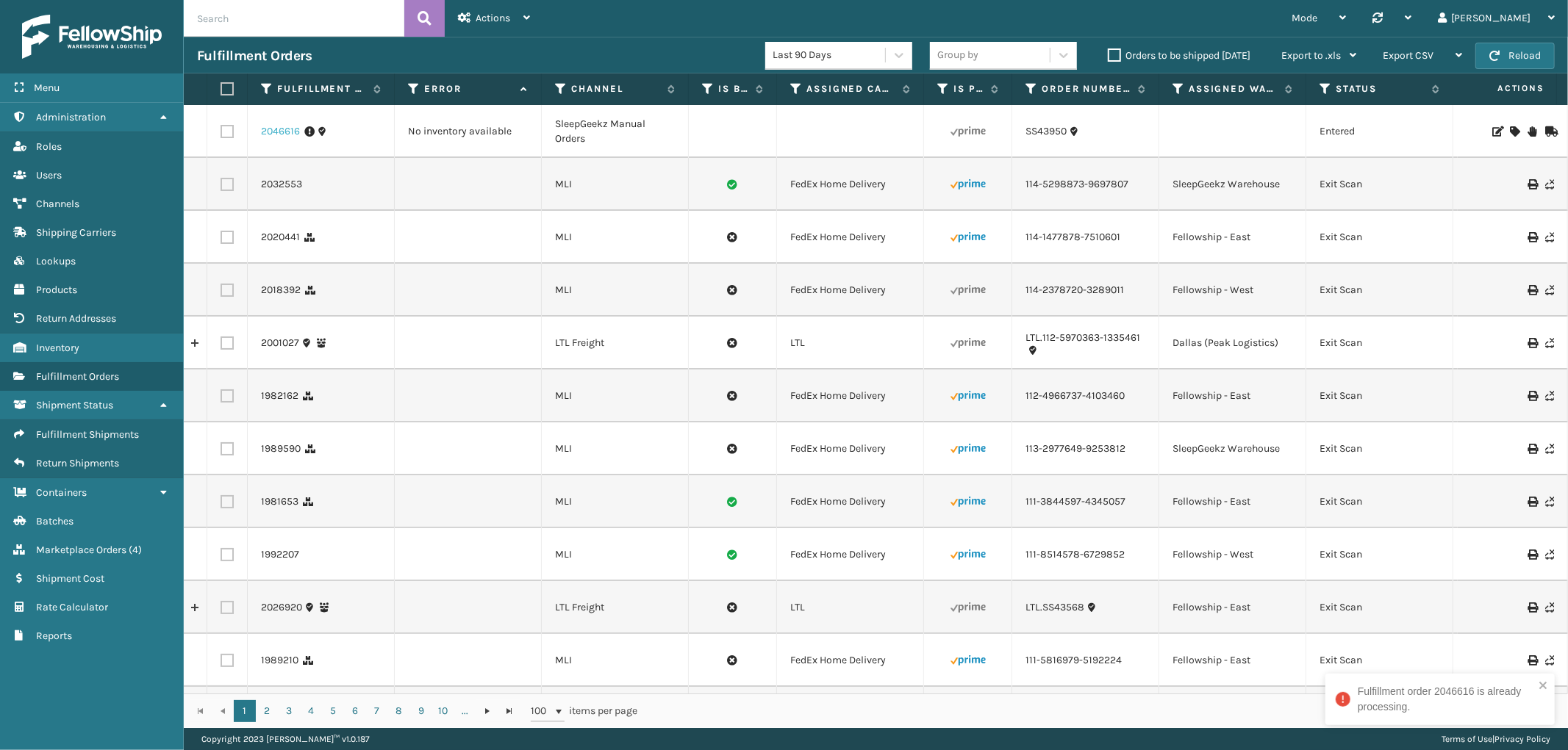
click at [285, 129] on link "2046616" at bounding box center [280, 130] width 39 height 14
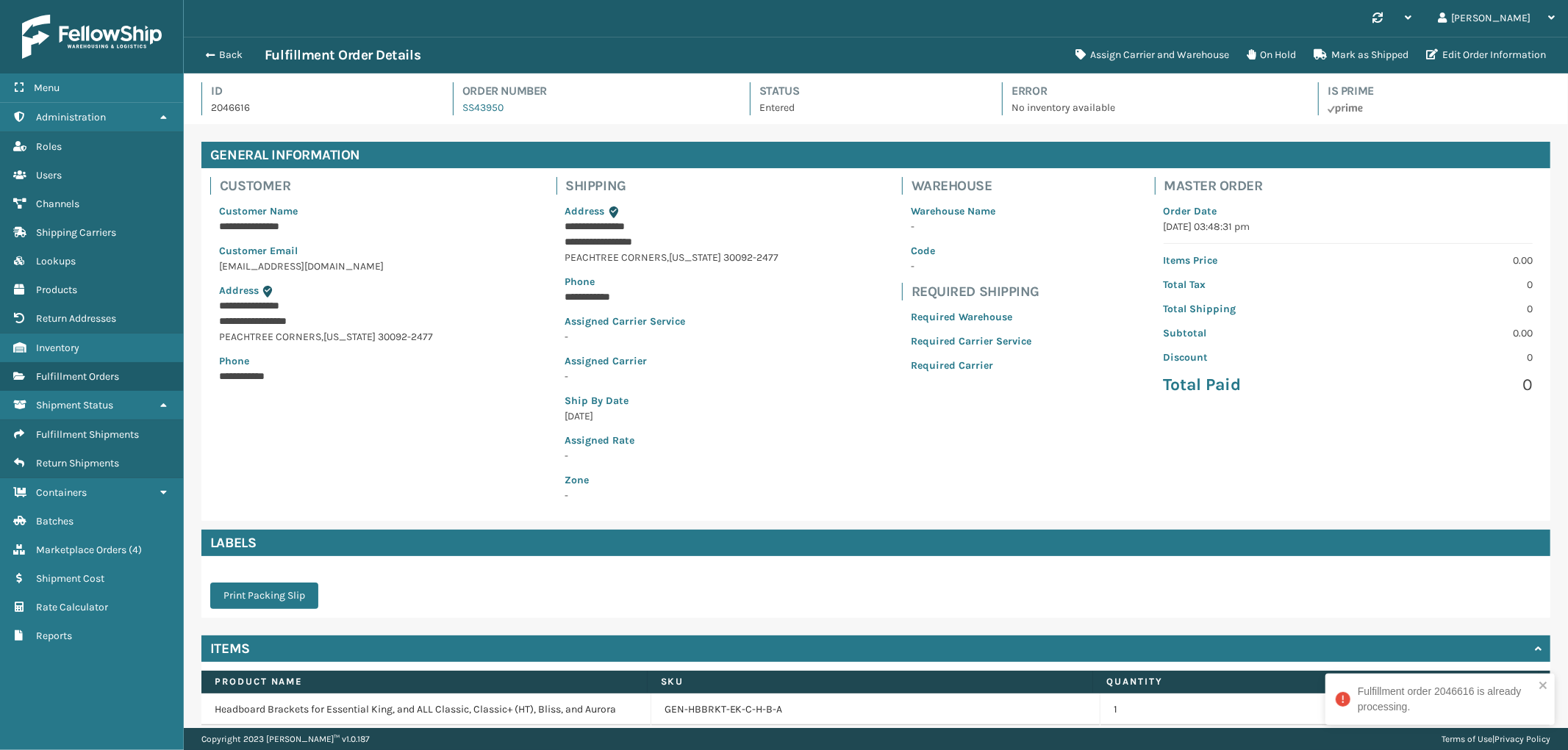
scroll to position [35, 1385]
click at [1140, 53] on button "Assign Carrier and Warehouse" at bounding box center [1152, 55] width 172 height 30
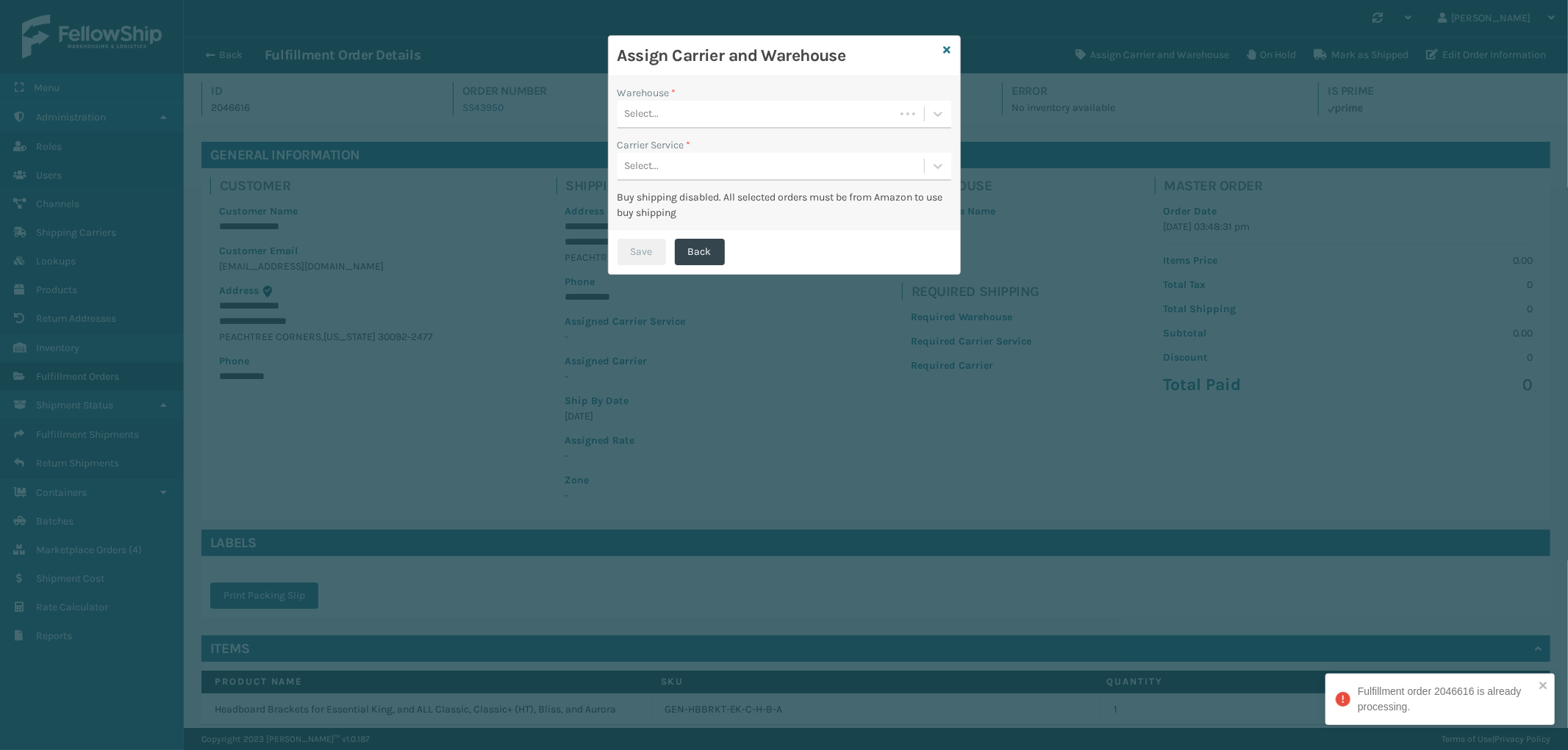
click at [829, 105] on div "Select..." at bounding box center [756, 114] width 277 height 24
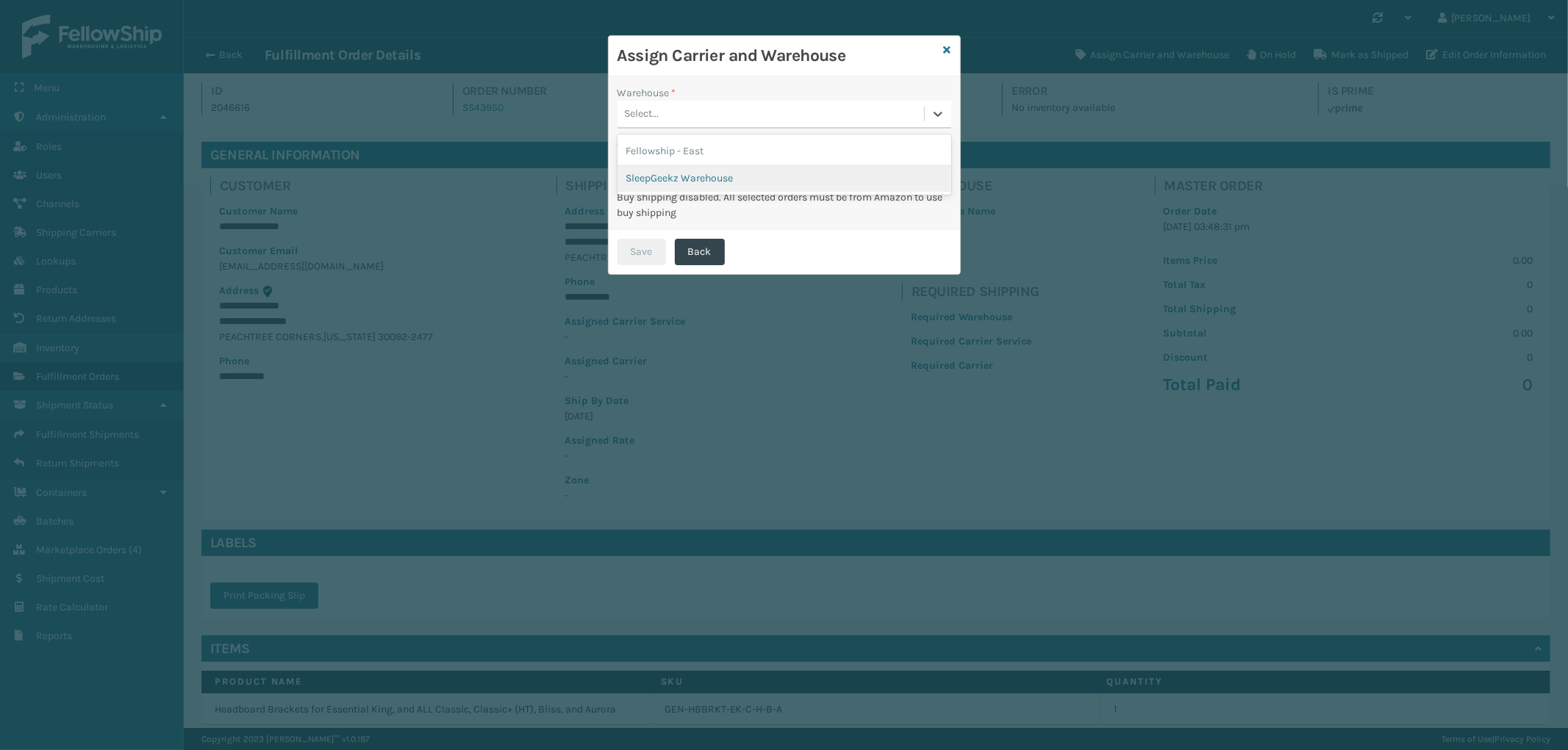
click at [743, 177] on div "SleepGeekz Warehouse" at bounding box center [785, 178] width 334 height 27
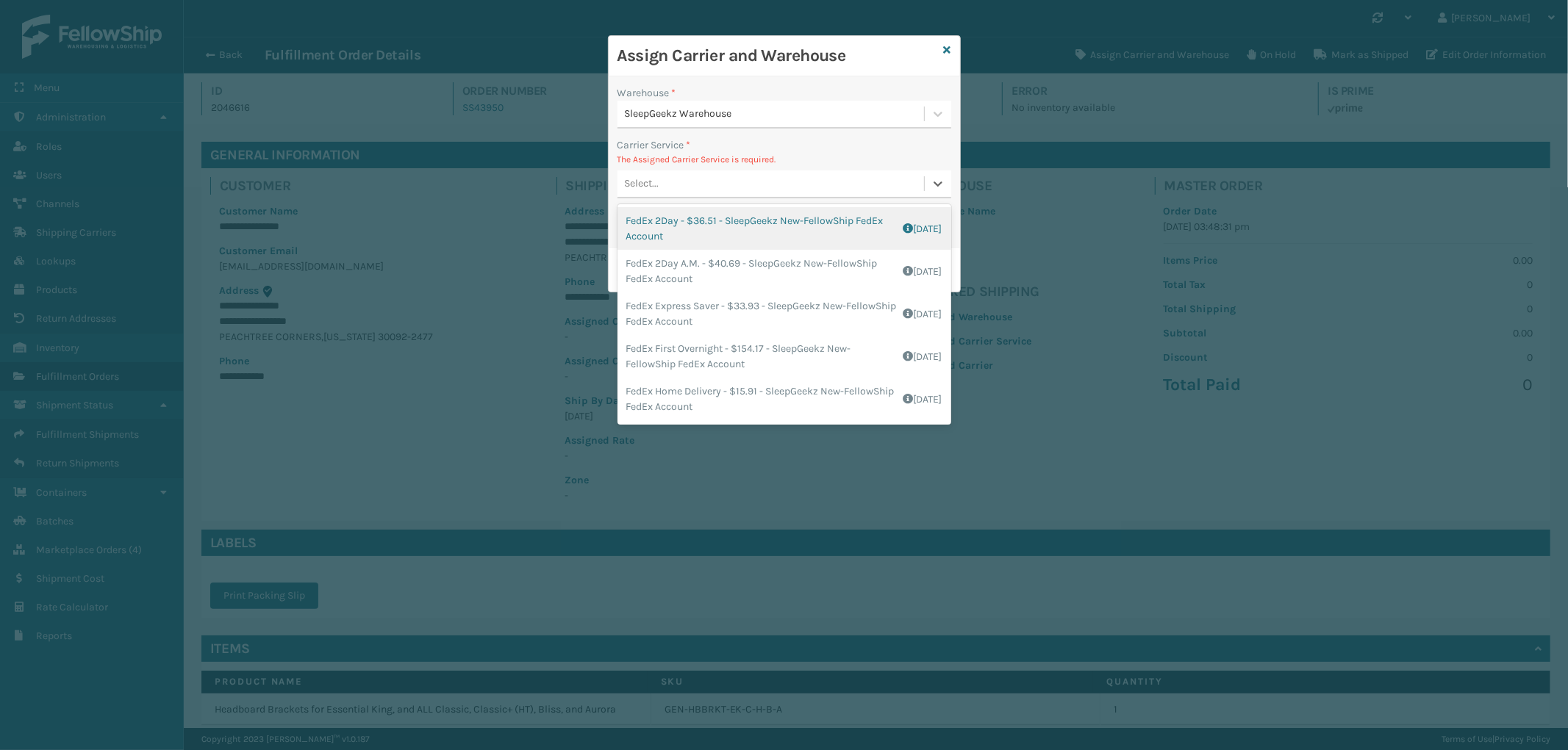
click at [827, 182] on div "Select..." at bounding box center [772, 183] width 307 height 24
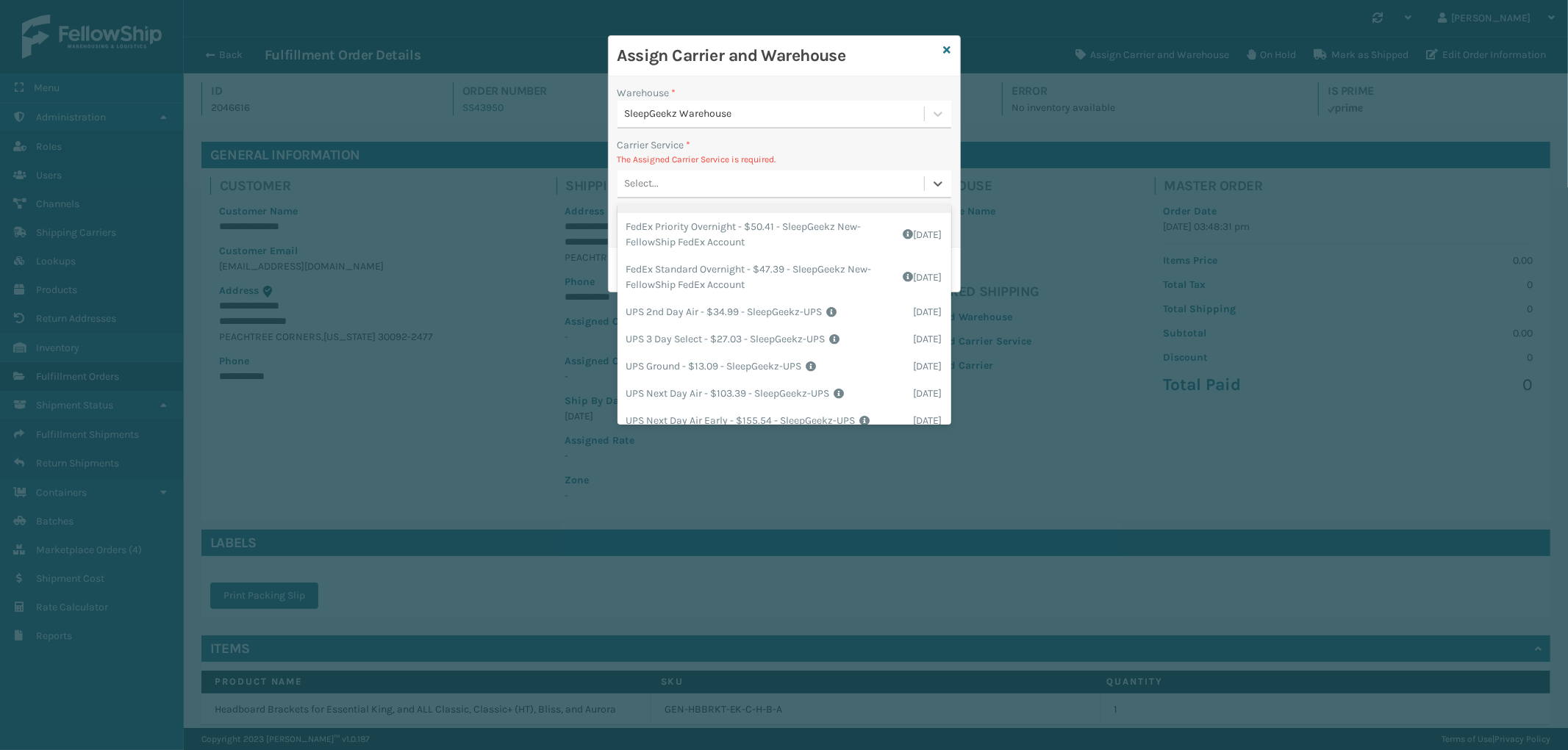
scroll to position [245, 0]
click at [782, 335] on div "UPS Ground - $13.09 - SleepGeekz-UPS Shipping Cost $13.09 Surplus Cost $0 Total…" at bounding box center [785, 329] width 334 height 27
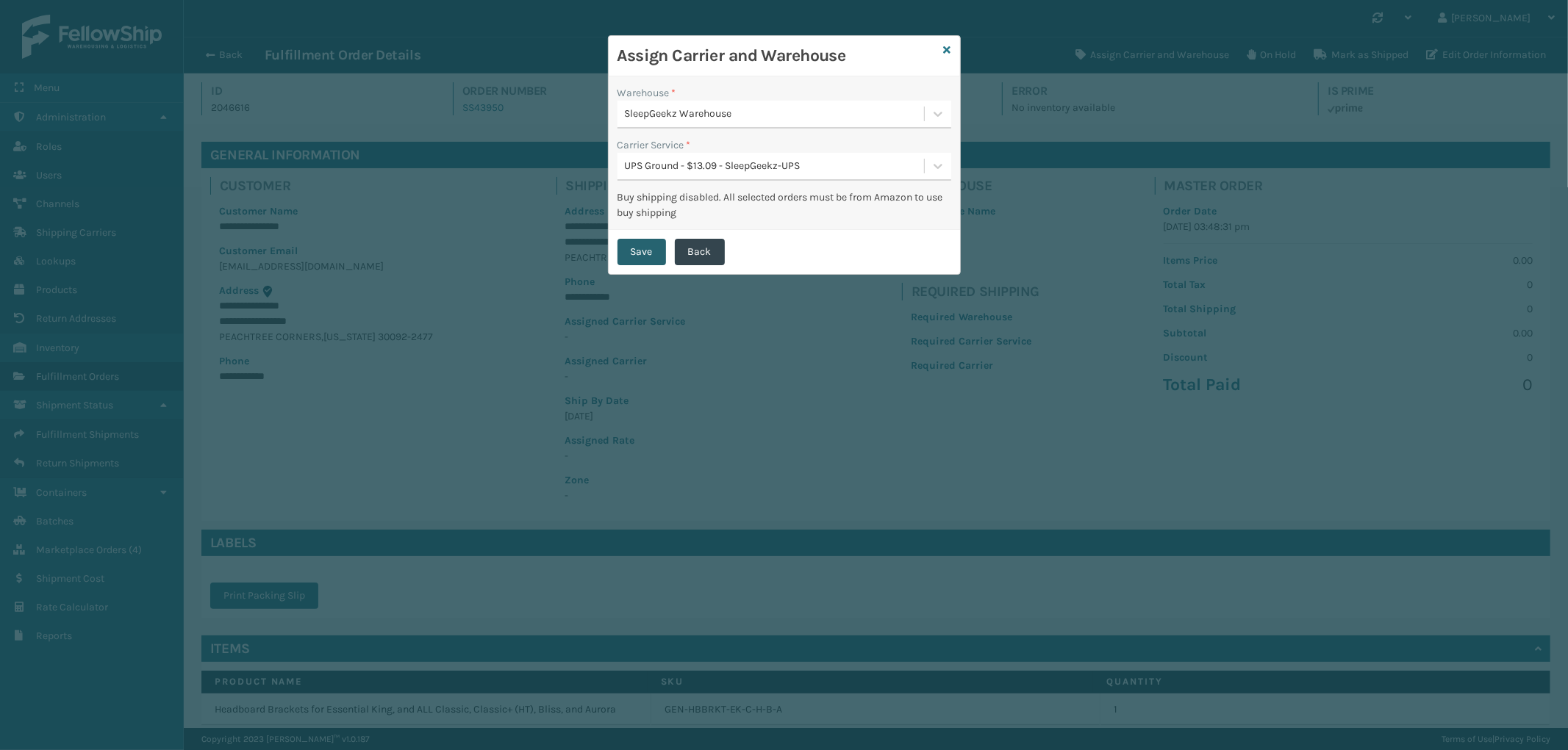
click at [632, 252] on button "Save" at bounding box center [642, 252] width 49 height 27
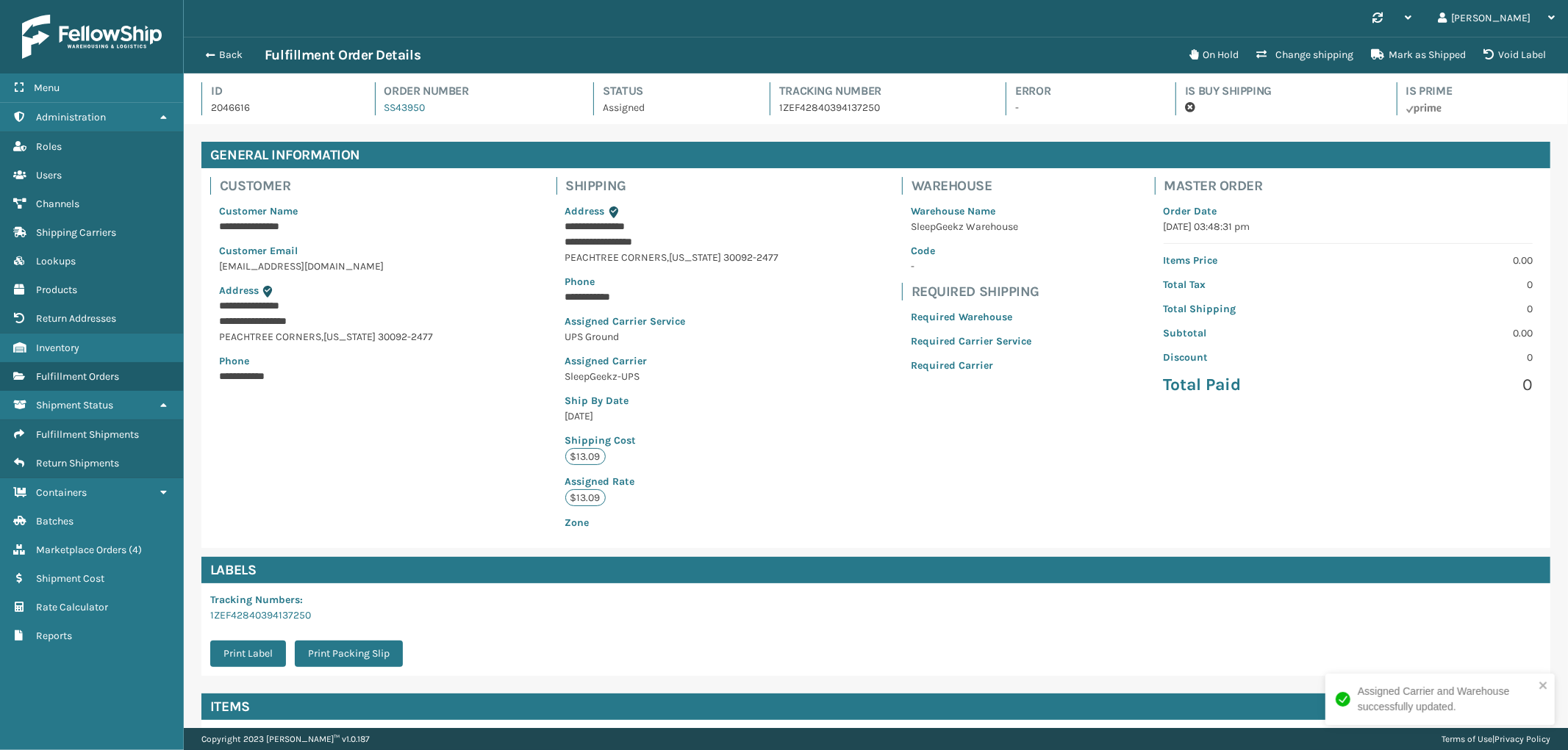
scroll to position [35, 1385]
click at [231, 58] on button "Back" at bounding box center [230, 56] width 67 height 13
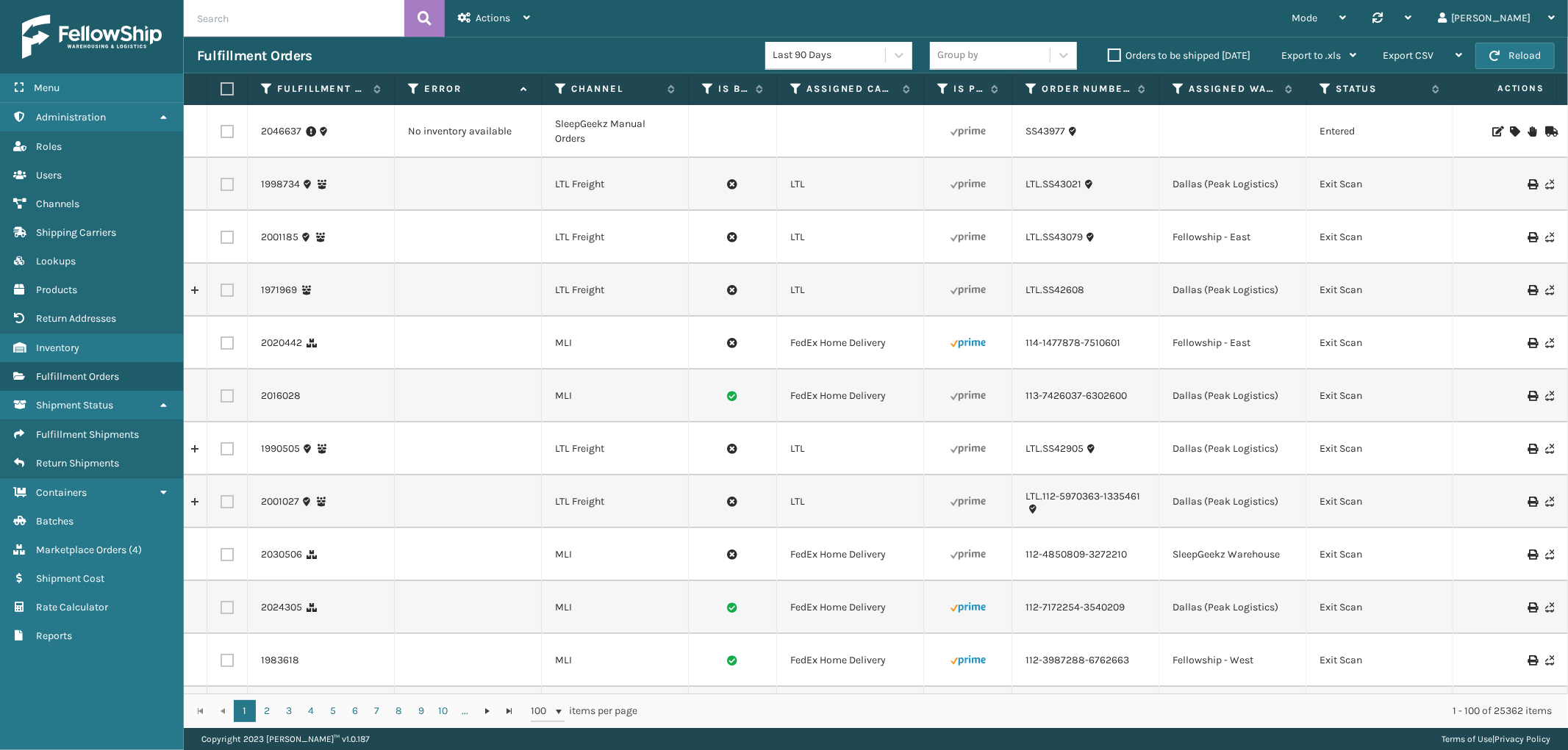
scroll to position [0, 1200]
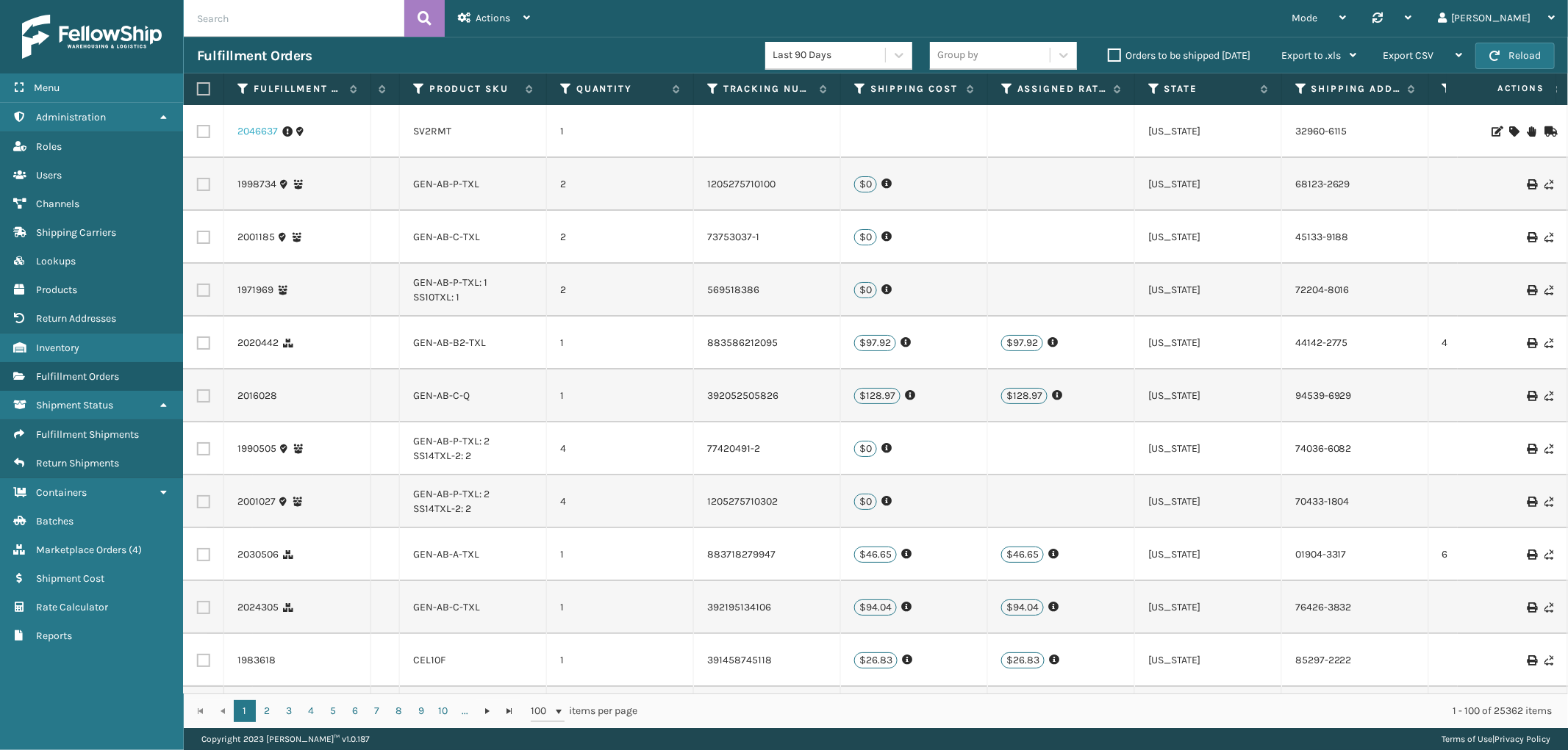
click at [269, 133] on link "2046637" at bounding box center [258, 130] width 40 height 14
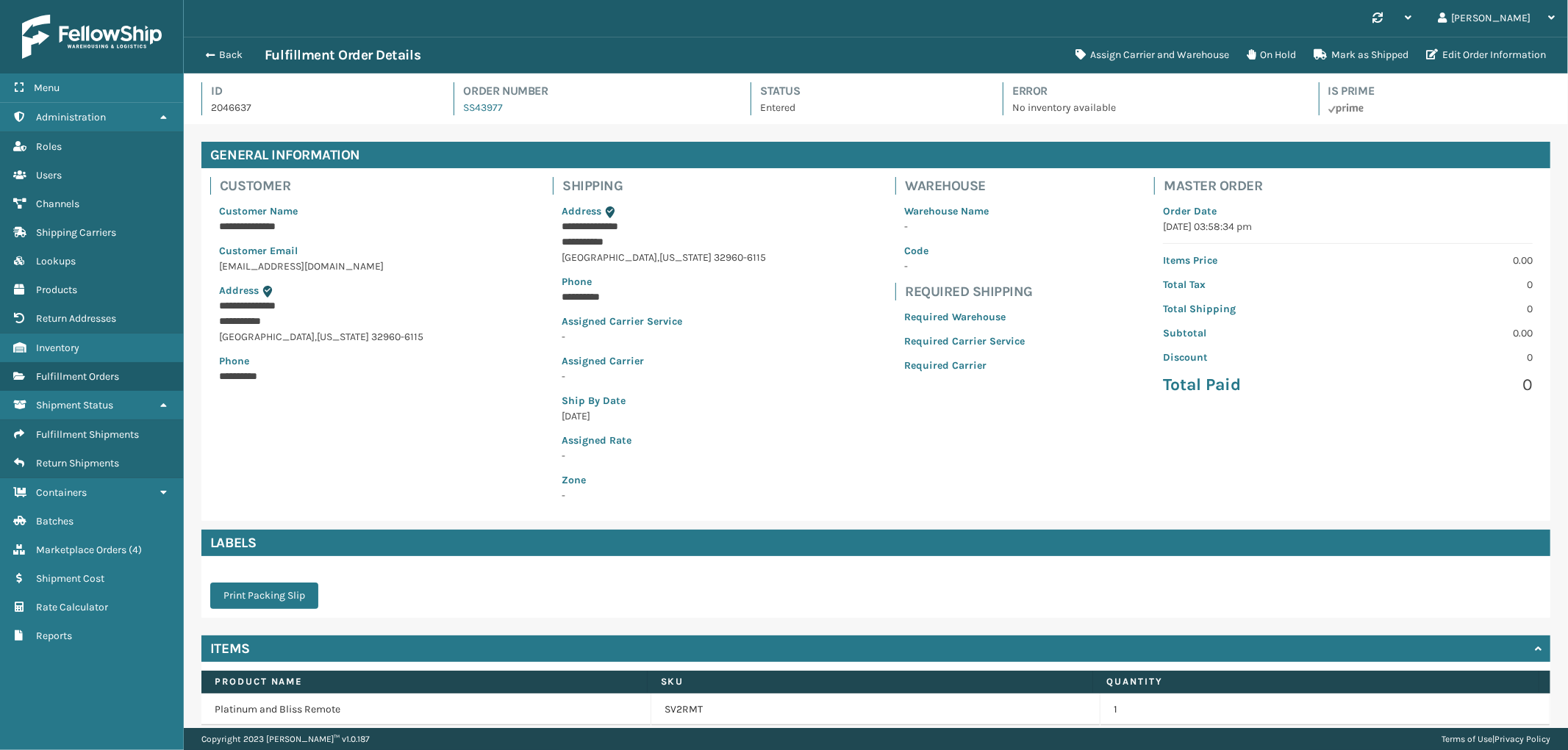
scroll to position [35, 1385]
click at [1112, 61] on button "Assign Carrier and Warehouse" at bounding box center [1152, 55] width 172 height 30
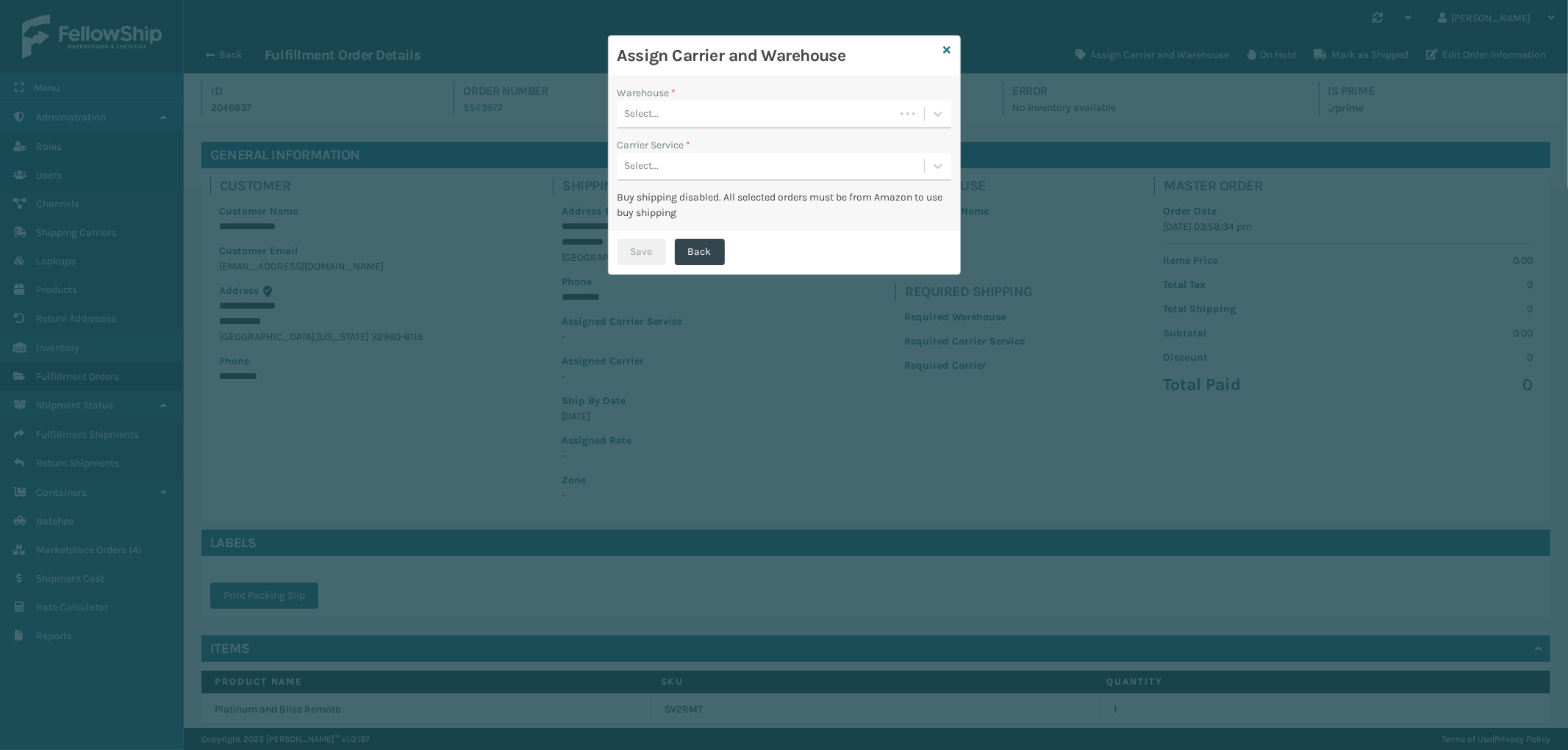
click at [778, 108] on div "Select..." at bounding box center [756, 114] width 277 height 24
click at [734, 150] on div "SleepGeekz Warehouse" at bounding box center [785, 151] width 334 height 27
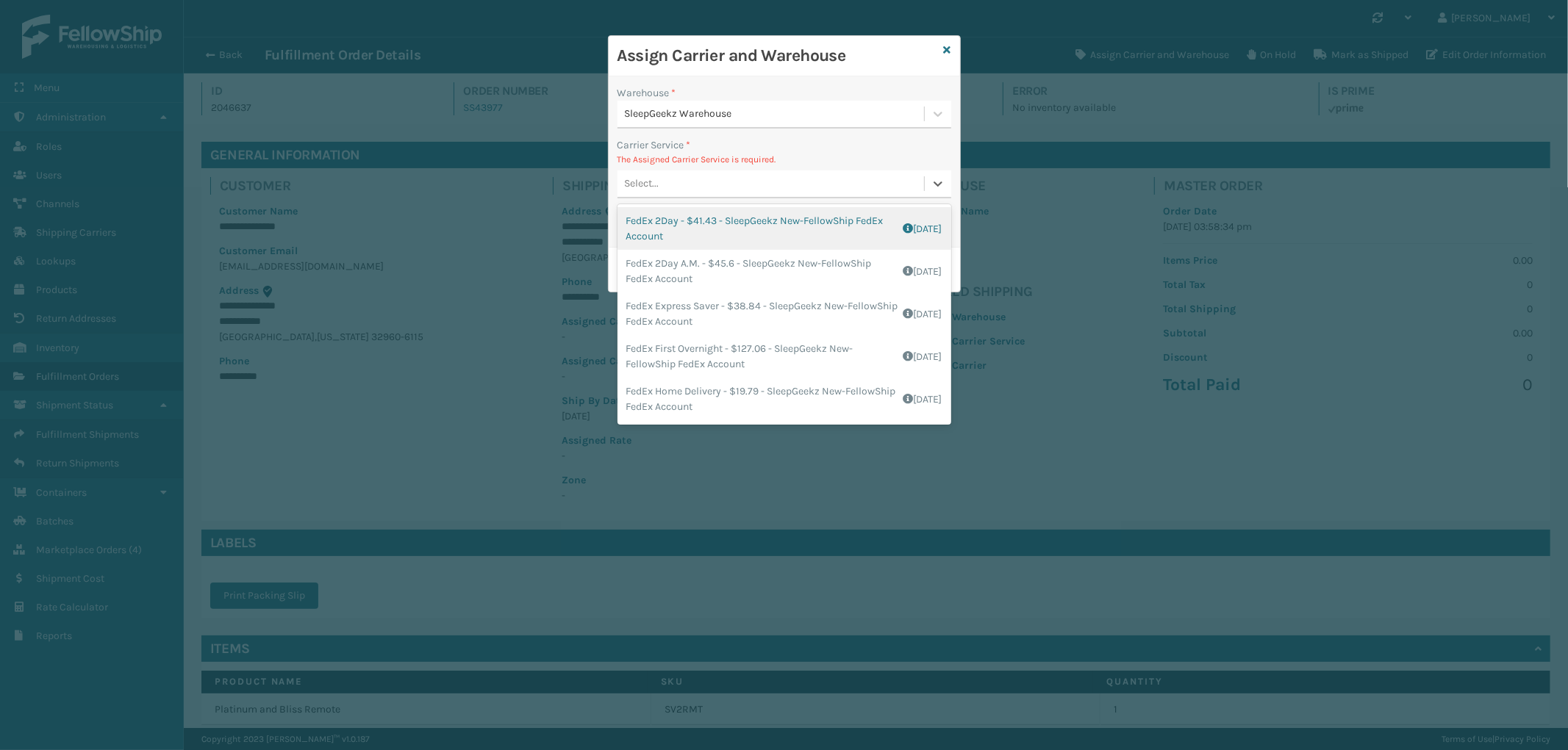
click at [725, 197] on div "Select..." at bounding box center [785, 184] width 334 height 28
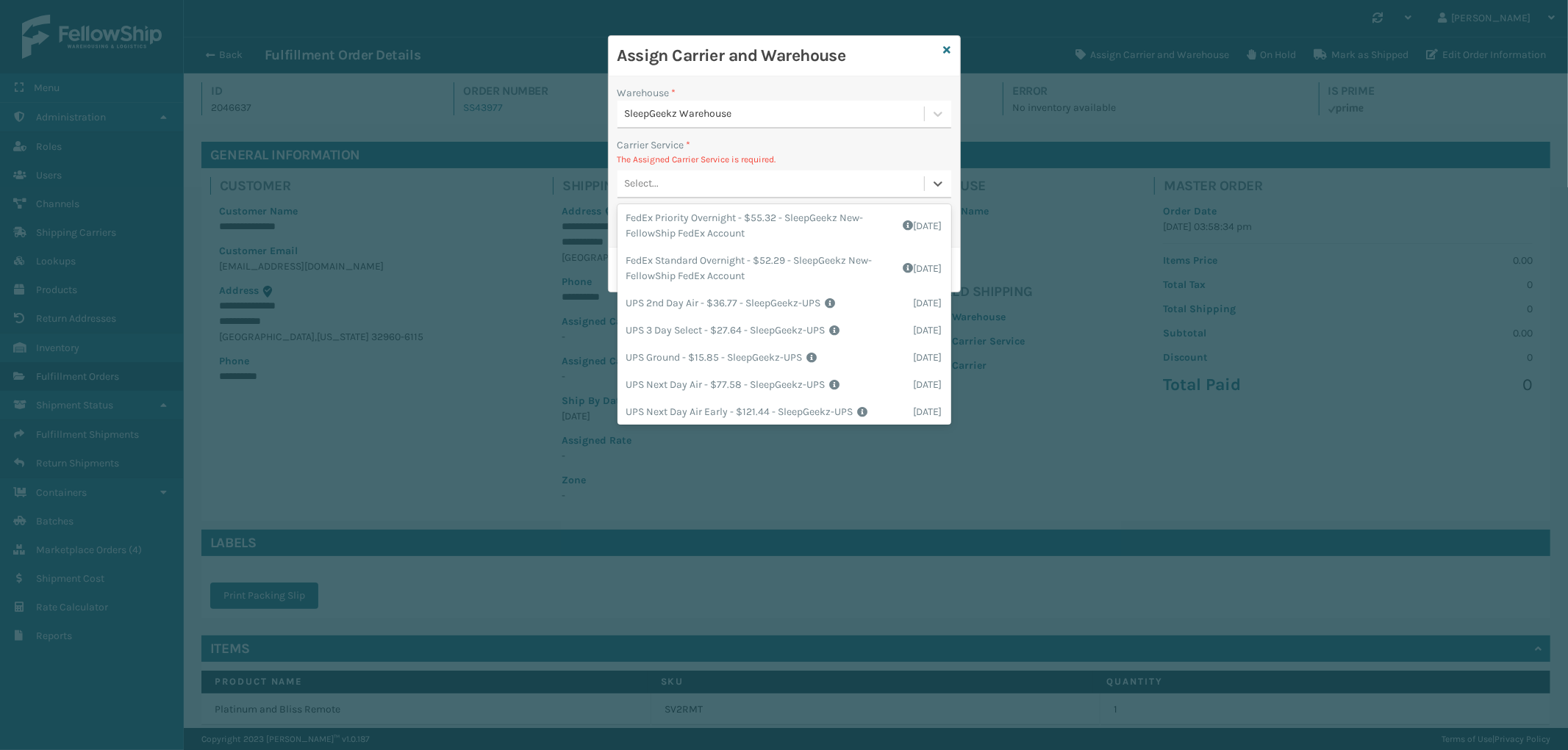
scroll to position [245, 0]
click at [772, 323] on div "UPS Ground - $15.85 - SleepGeekz-UPS Shipping Cost $15.85 Surplus Cost $0 Total…" at bounding box center [785, 329] width 334 height 27
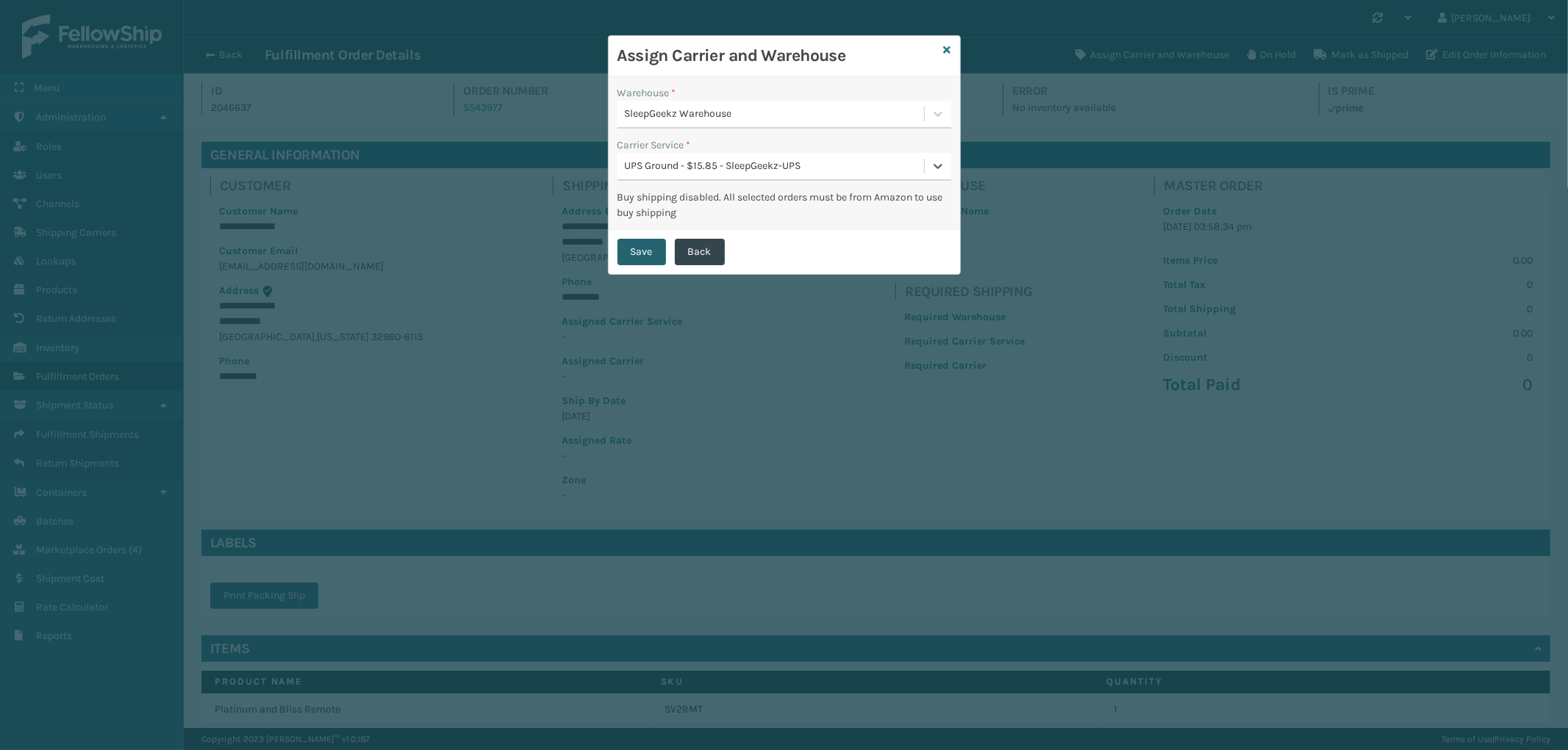
click at [644, 254] on button "Save" at bounding box center [642, 252] width 49 height 27
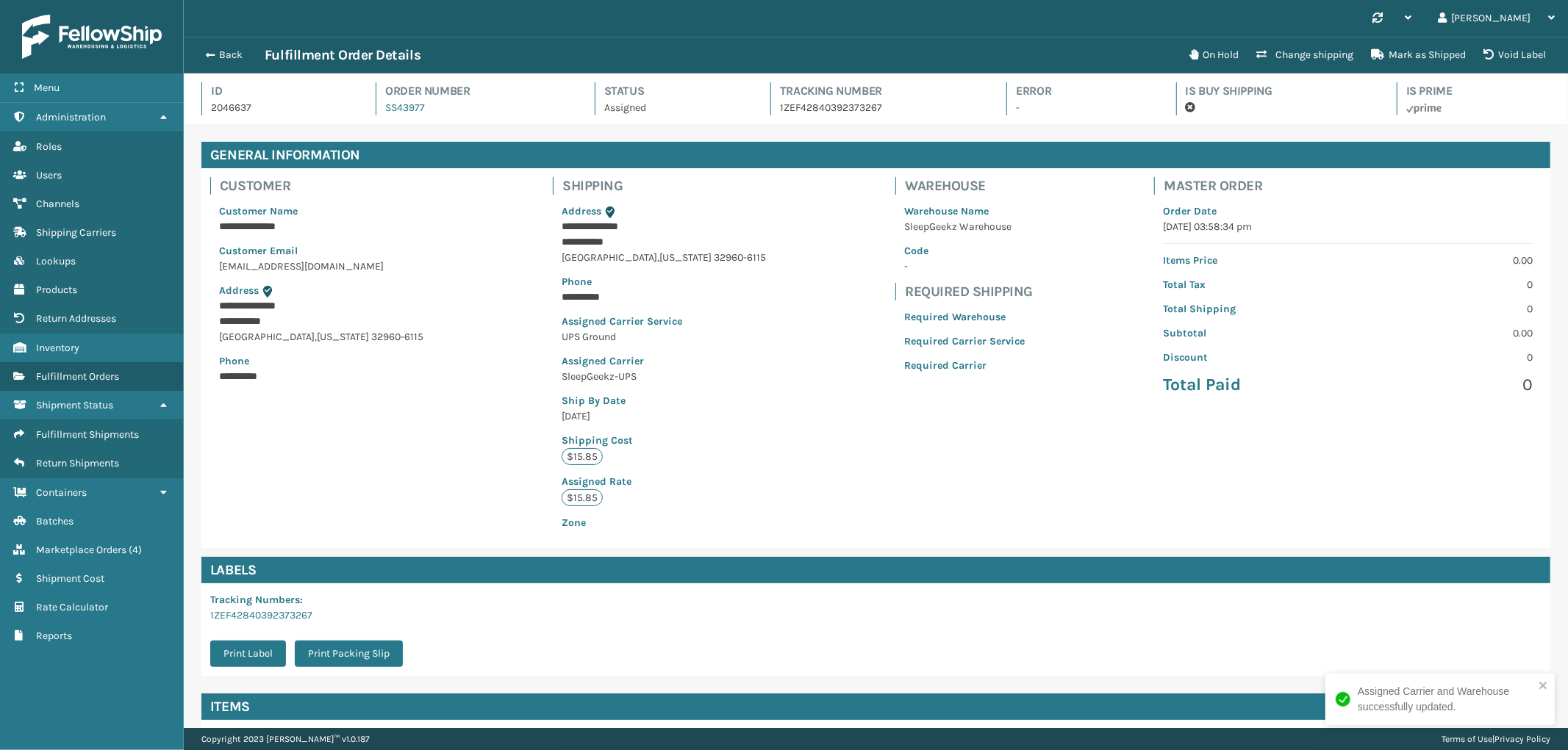
scroll to position [35, 1385]
click at [228, 58] on button "Back" at bounding box center [230, 56] width 67 height 13
